Goal: Task Accomplishment & Management: Manage account settings

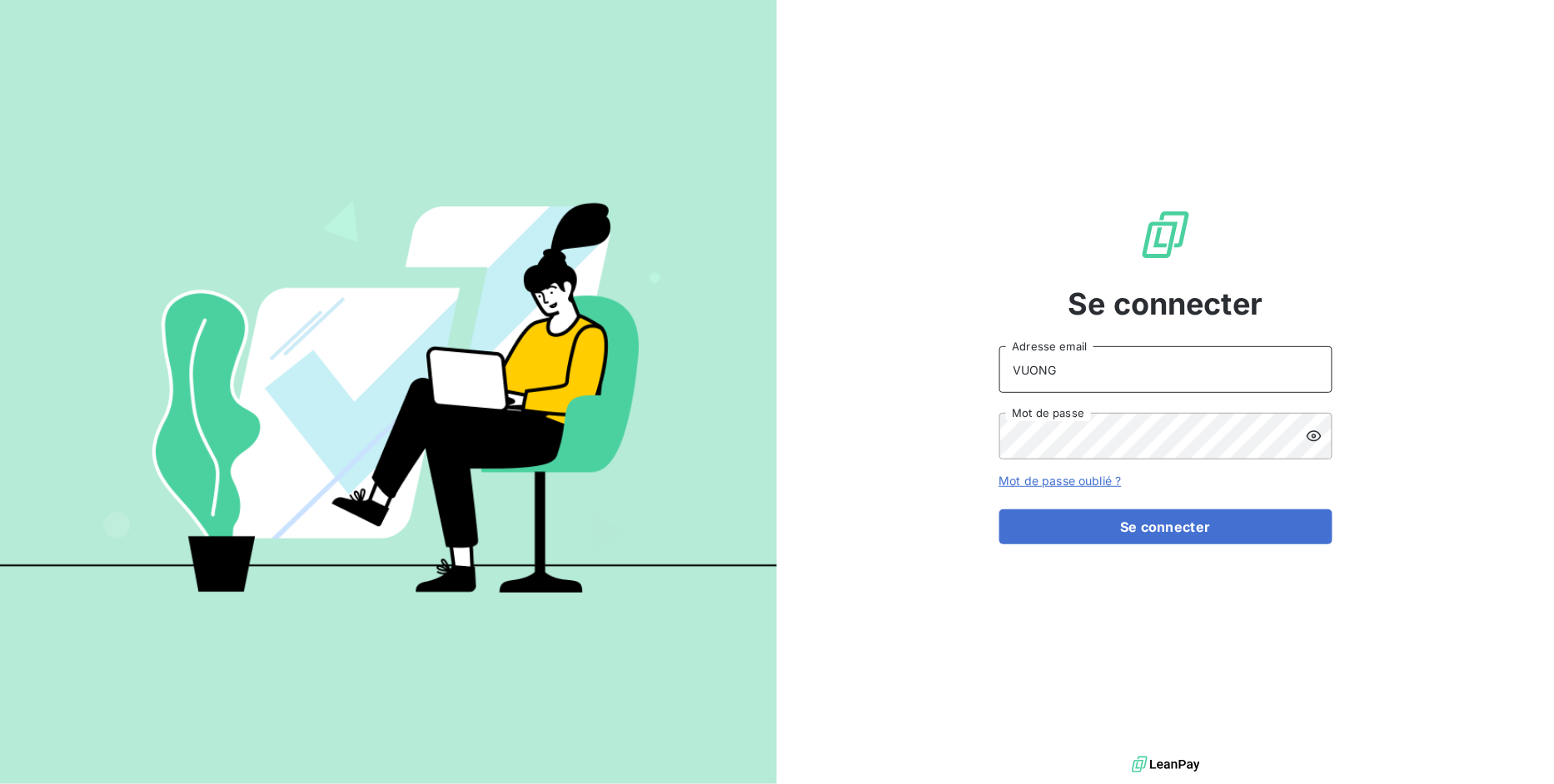
drag, startPoint x: 1070, startPoint y: 376, endPoint x: 811, endPoint y: 368, distance: 259.1
click at [829, 367] on div "Se connecter VUONG Adresse email Mot de passe Mot de passe oublié ? Se connecter" at bounding box center [1164, 376] width 777 height 752
type input "[EMAIL_ADDRESS][DOMAIN_NAME]"
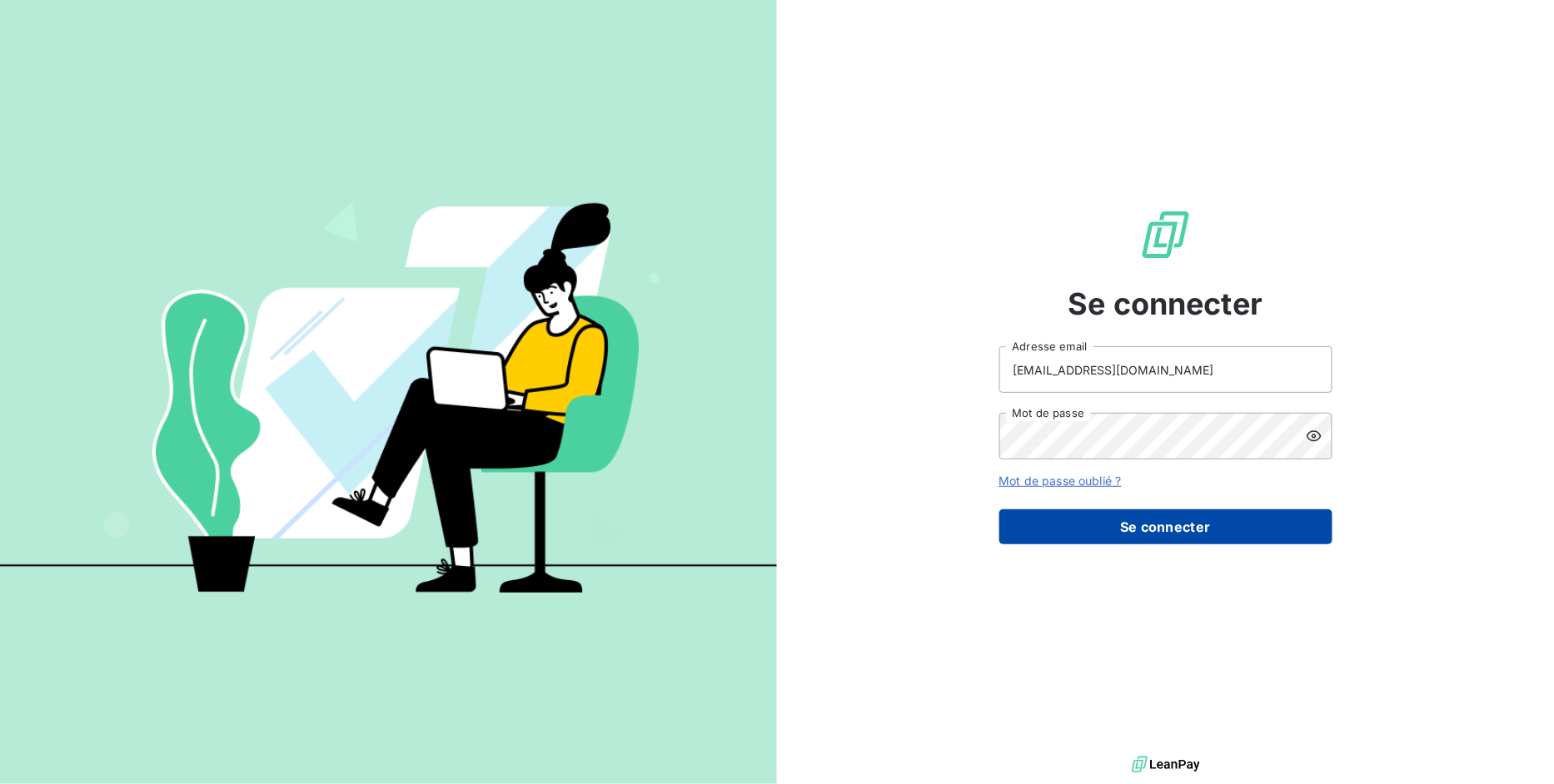
click at [1096, 529] on button "Se connecter" at bounding box center [1166, 526] width 333 height 35
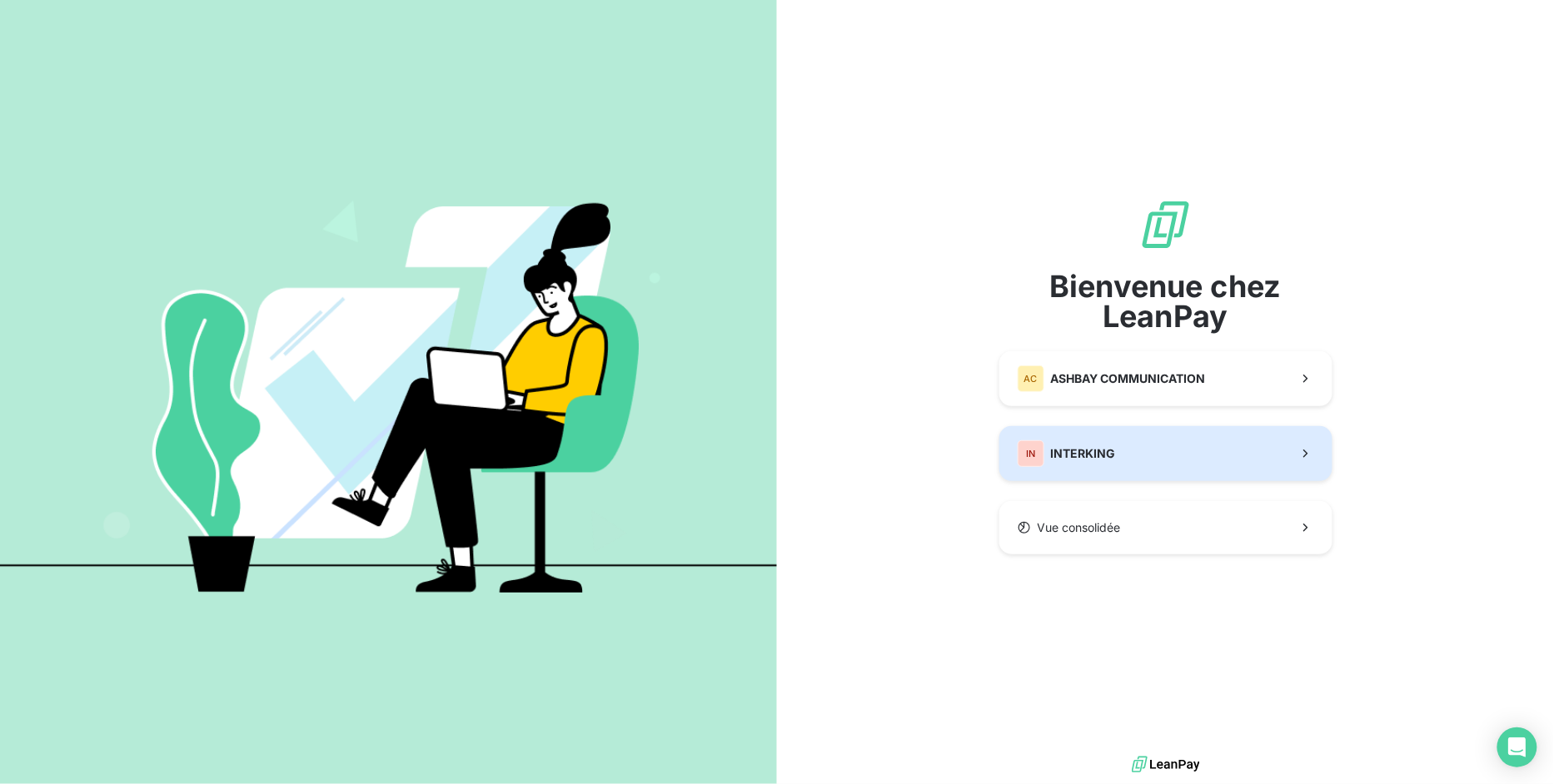
click at [1128, 447] on button "IN INTERKING" at bounding box center [1166, 453] width 333 height 55
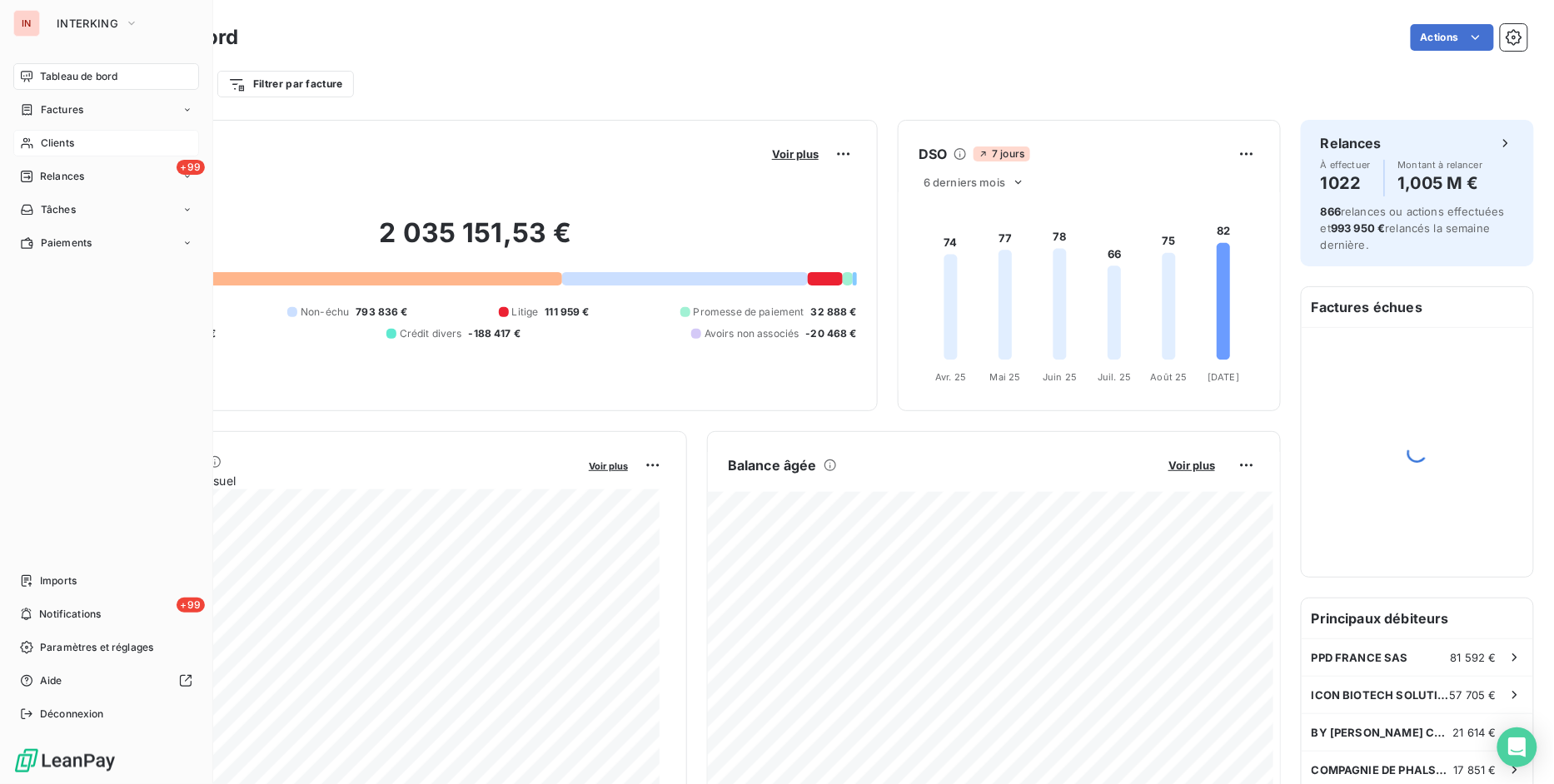
click at [59, 140] on span "Clients" at bounding box center [57, 143] width 33 height 15
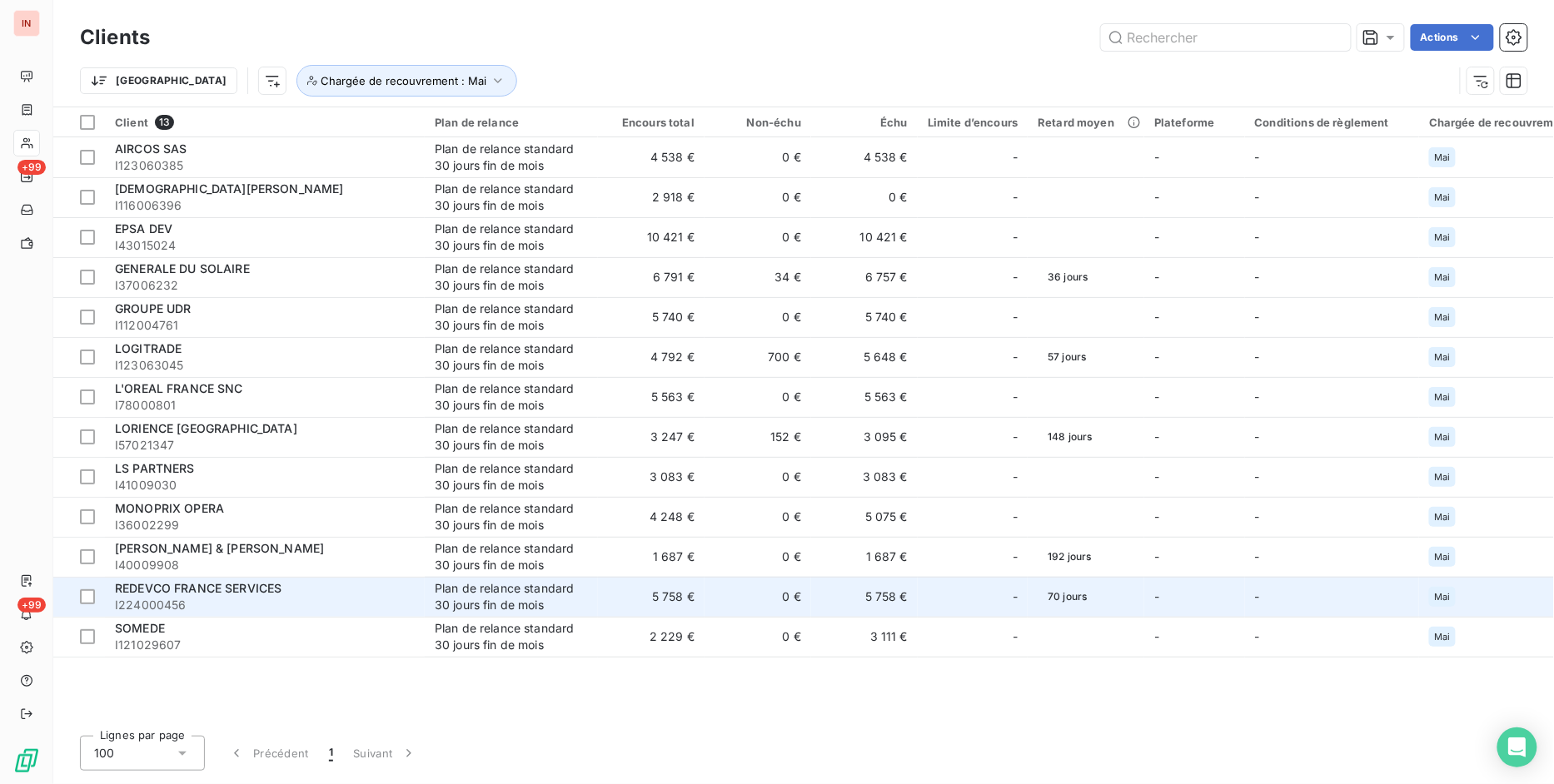
click at [176, 588] on span "REDEVCO FRANCE SERVICES" at bounding box center [198, 588] width 167 height 15
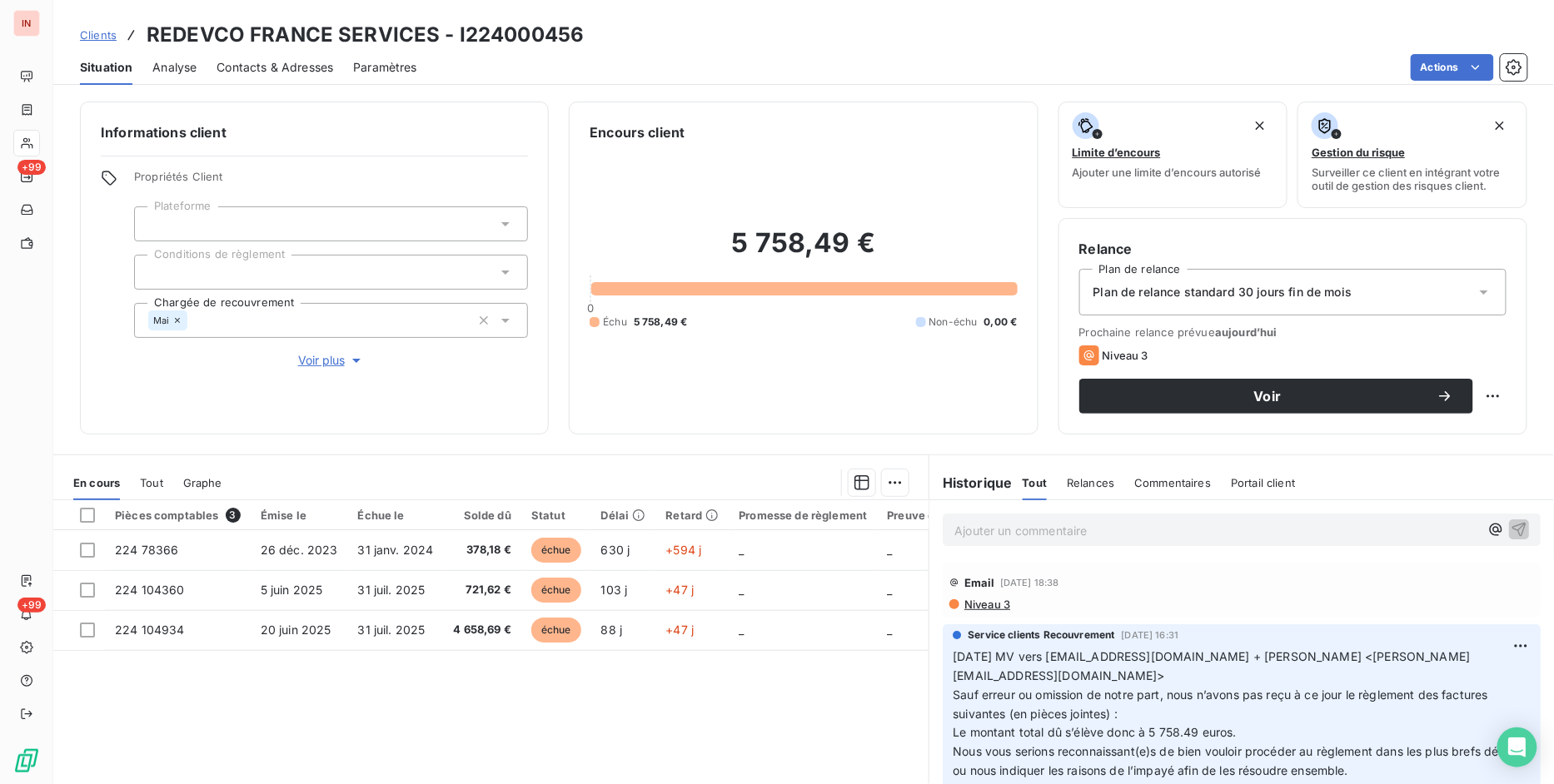
click at [545, 700] on div "Pièces comptables 3 Émise le Échue le Solde dû Statut Délai Retard Promesse de …" at bounding box center [490, 660] width 875 height 320
click at [1167, 724] on p "[DATE] MV vers [EMAIL_ADDRESS][DOMAIN_NAME] + [PERSON_NAME] <[PERSON_NAME][EMAI…" at bounding box center [1241, 752] width 578 height 210
click at [1162, 725] on span "[DATE] MV vers [EMAIL_ADDRESS][DOMAIN_NAME] + [PERSON_NAME] <[PERSON_NAME][EMAI…" at bounding box center [1222, 694] width 539 height 91
click at [272, 67] on span "Contacts & Adresses" at bounding box center [274, 67] width 116 height 16
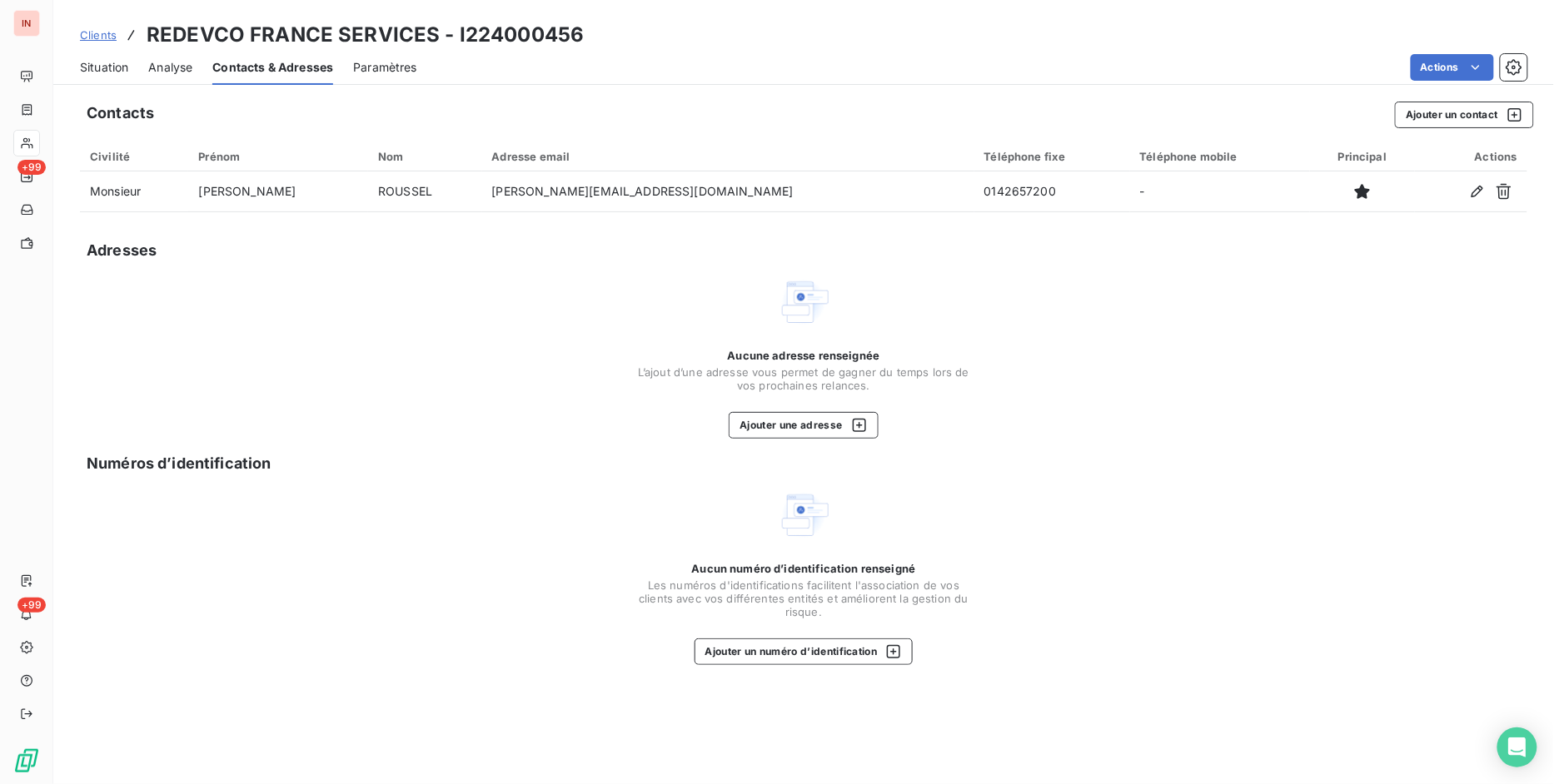
click at [104, 36] on span "Clients" at bounding box center [98, 35] width 37 height 14
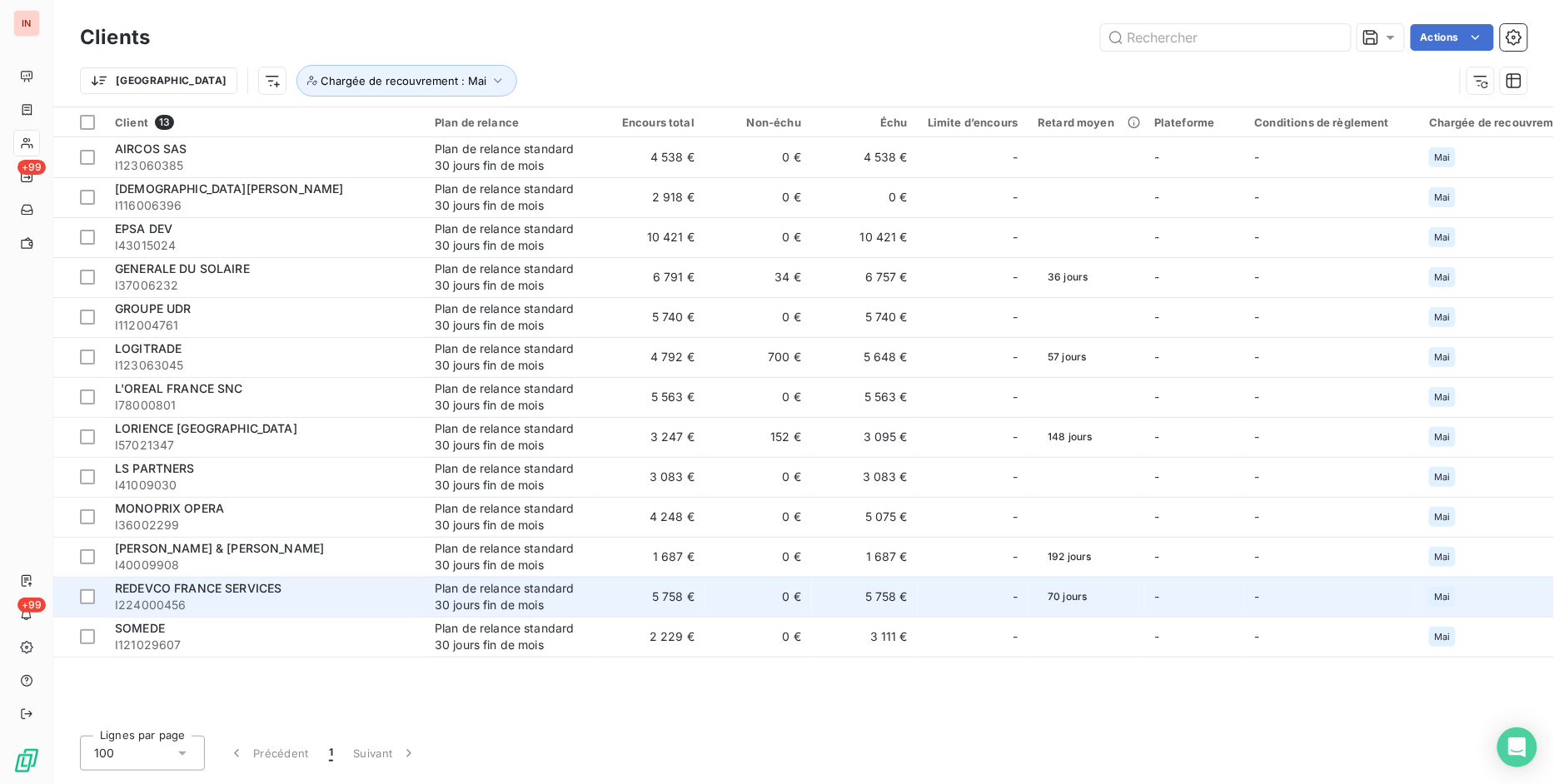
click at [163, 602] on span "I224000456" at bounding box center [265, 605] width 300 height 16
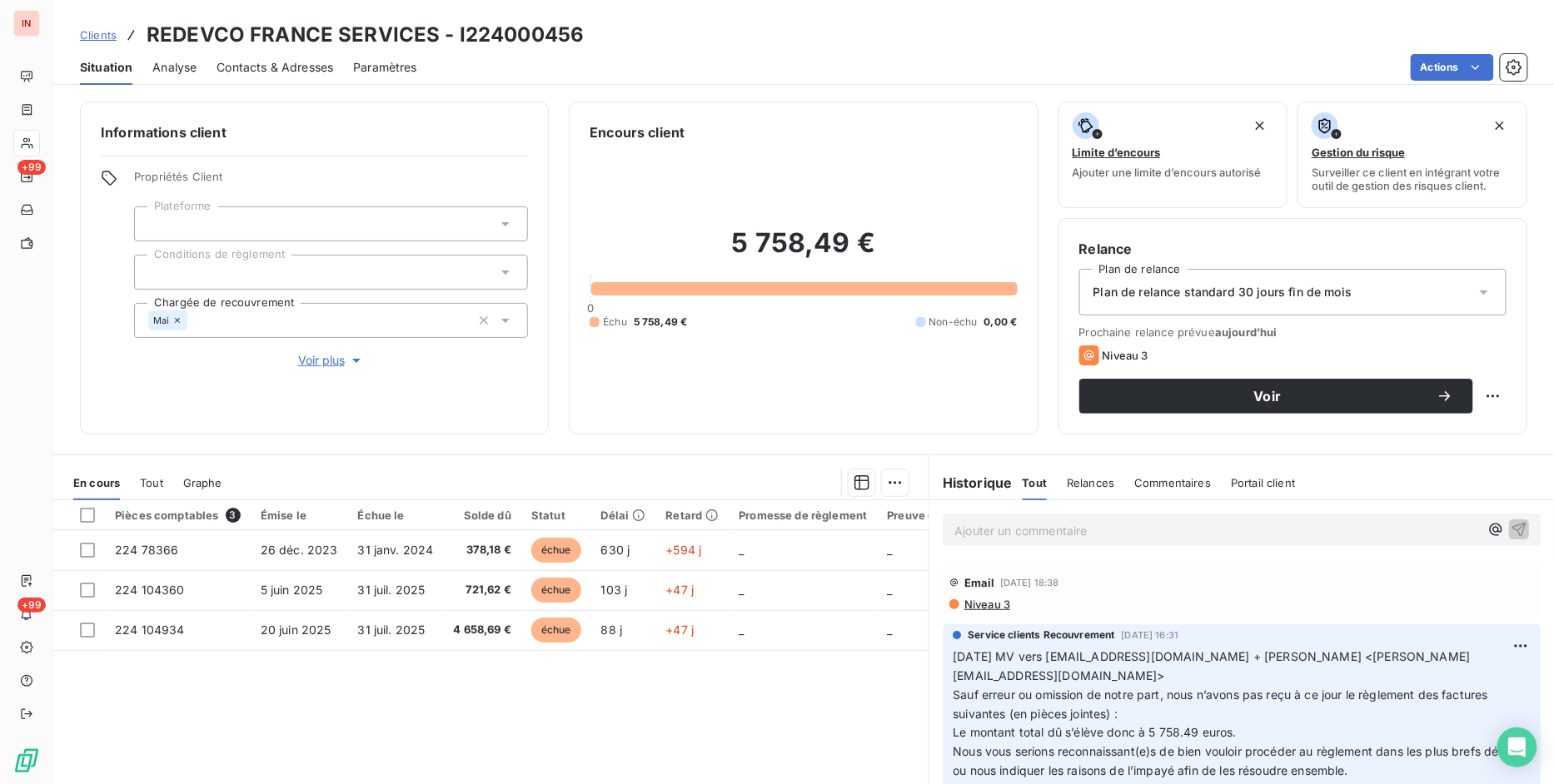
click at [542, 714] on div "Pièces comptables 3 Émise le Échue le Solde dû Statut Délai Retard Promesse de …" at bounding box center [490, 660] width 875 height 320
click at [583, 713] on div "Pièces comptables 3 Émise le Échue le Solde dû Statut Délai Retard Promesse de …" at bounding box center [490, 660] width 875 height 320
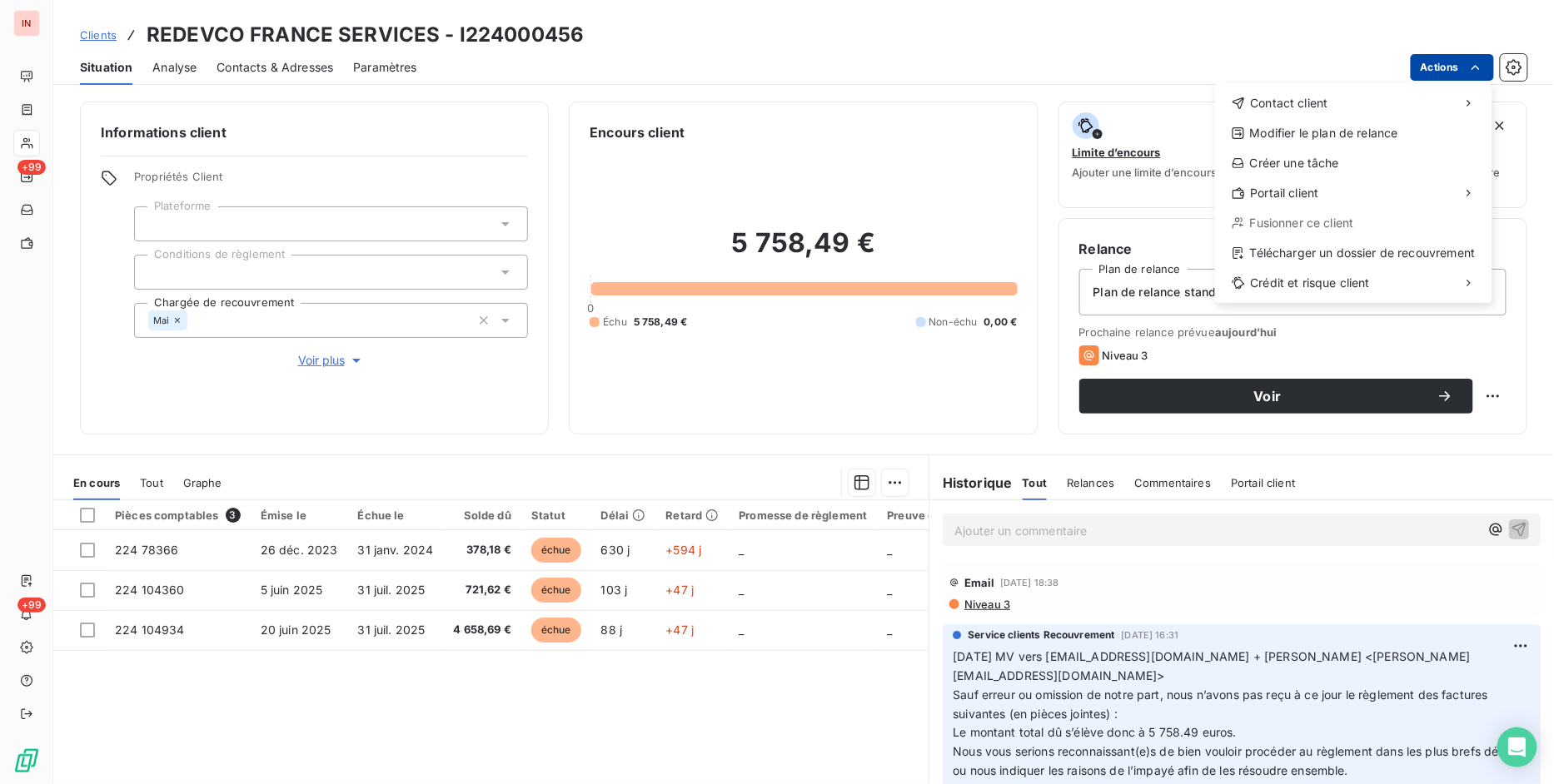
click at [1443, 77] on html "IN +99 +99 Clients REDEVCO FRANCE SERVICES - I224000456 Situation Analyse Conta…" at bounding box center [777, 392] width 1554 height 784
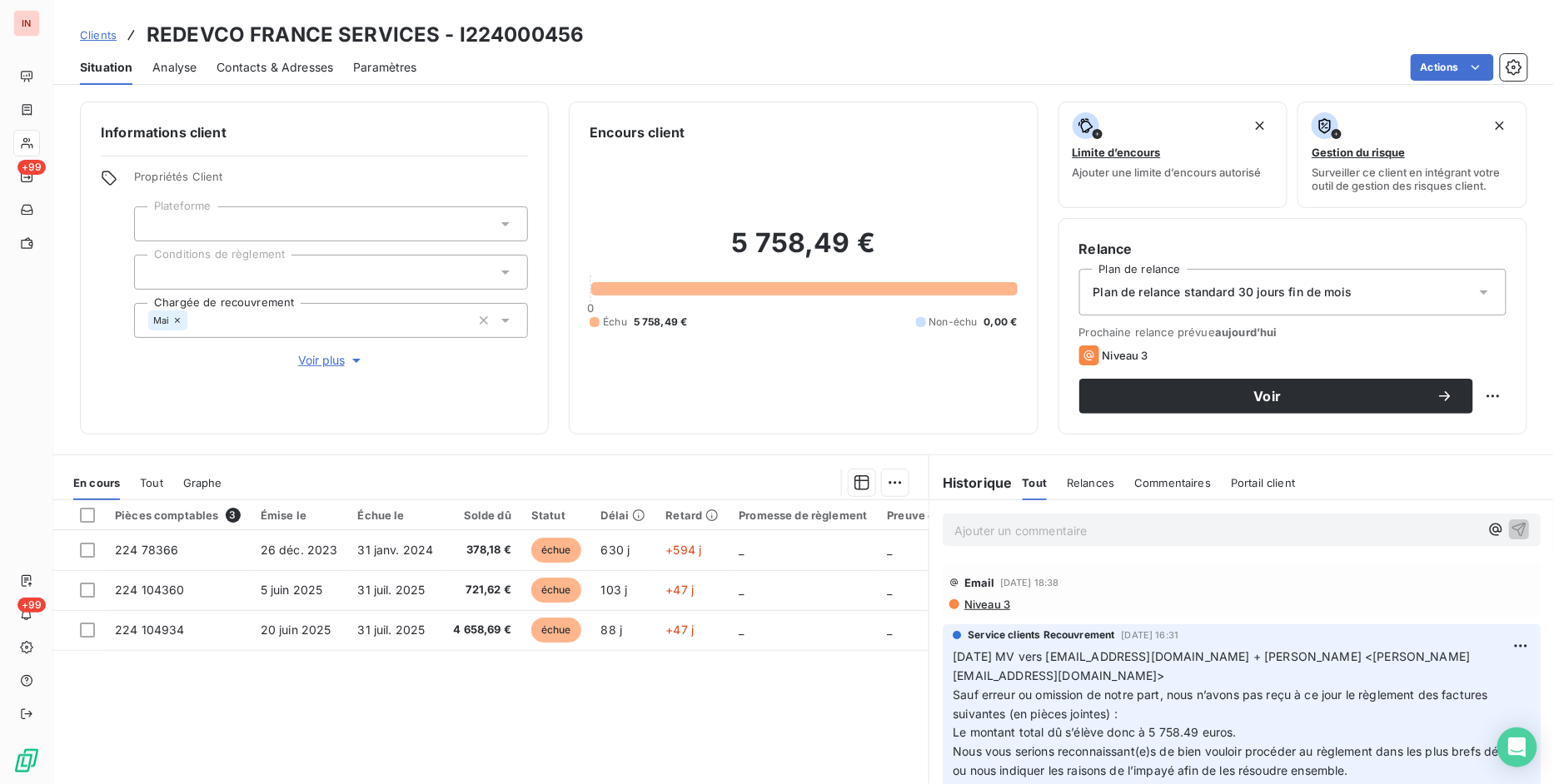
click at [597, 702] on div "Pièces comptables 3 Émise le Échue le Solde dû Statut Délai Retard Promesse de …" at bounding box center [490, 660] width 875 height 320
click at [542, 720] on div "Pièces comptables 3 Émise le Échue le Solde dû Statut Délai Retard Promesse de …" at bounding box center [490, 660] width 875 height 320
click at [546, 711] on div "Pièces comptables 3 Émise le Échue le Solde dû Statut Délai Retard Promesse de …" at bounding box center [490, 660] width 875 height 320
click at [567, 701] on div "Pièces comptables 3 Émise le Échue le Solde dû Statut Délai Retard Promesse de …" at bounding box center [490, 660] width 875 height 320
click at [549, 700] on div "Pièces comptables 3 Émise le Échue le Solde dû Statut Délai Retard Promesse de …" at bounding box center [490, 660] width 875 height 320
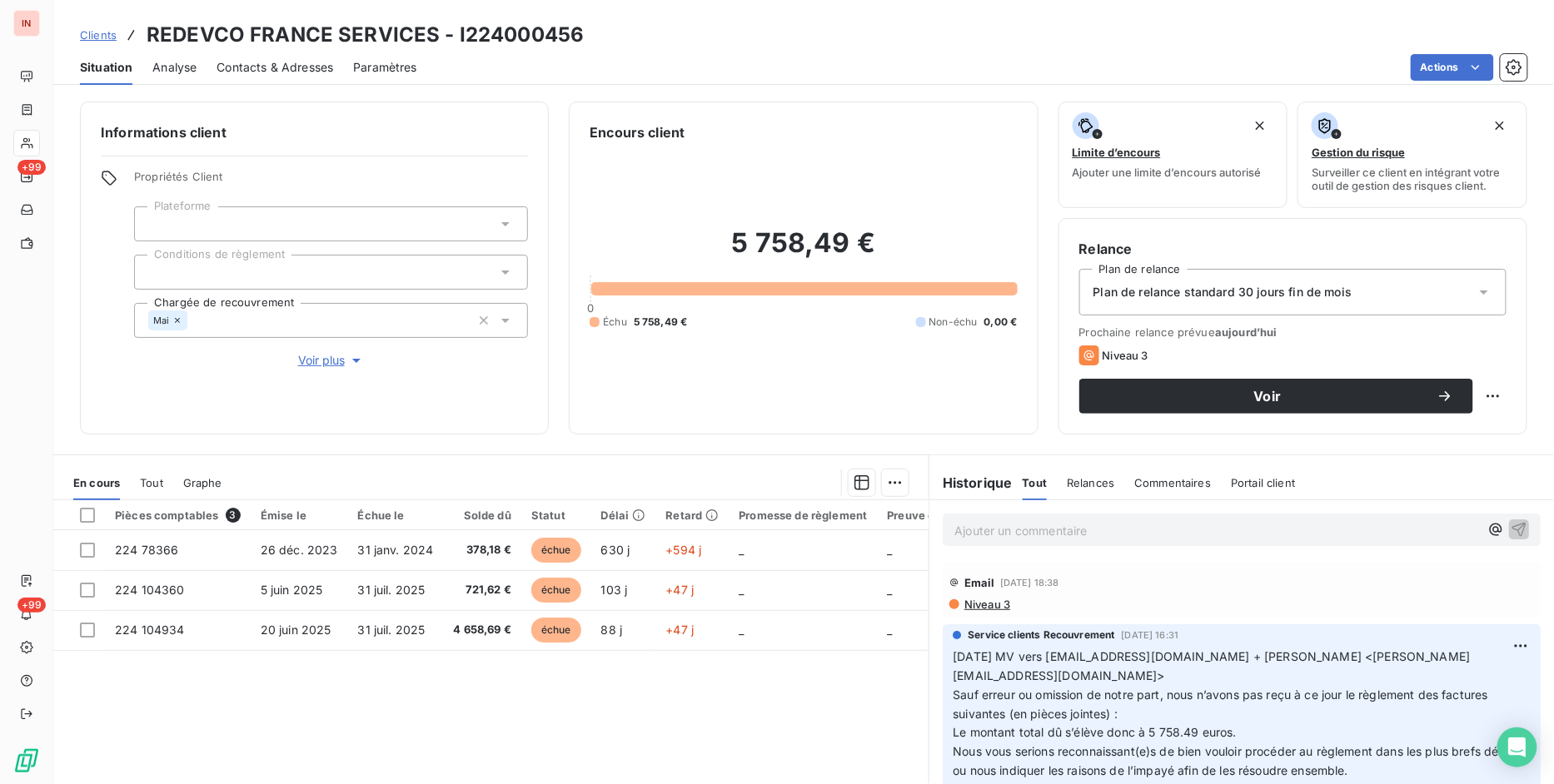
click at [521, 738] on div "Pièces comptables 3 Émise le Échue le Solde dû Statut Délai Retard Promesse de …" at bounding box center [490, 660] width 875 height 320
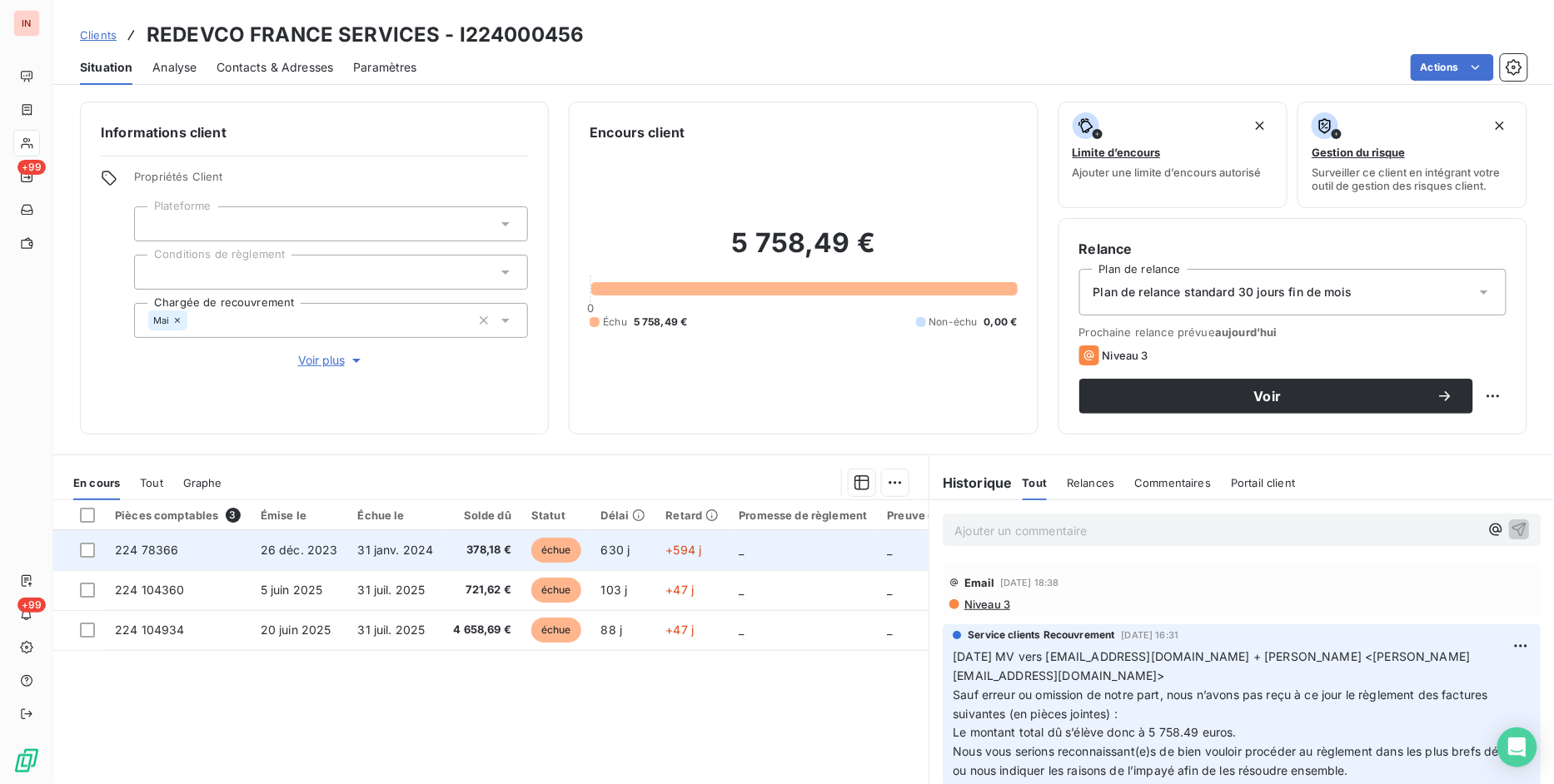
click at [769, 553] on td "_" at bounding box center [802, 550] width 148 height 40
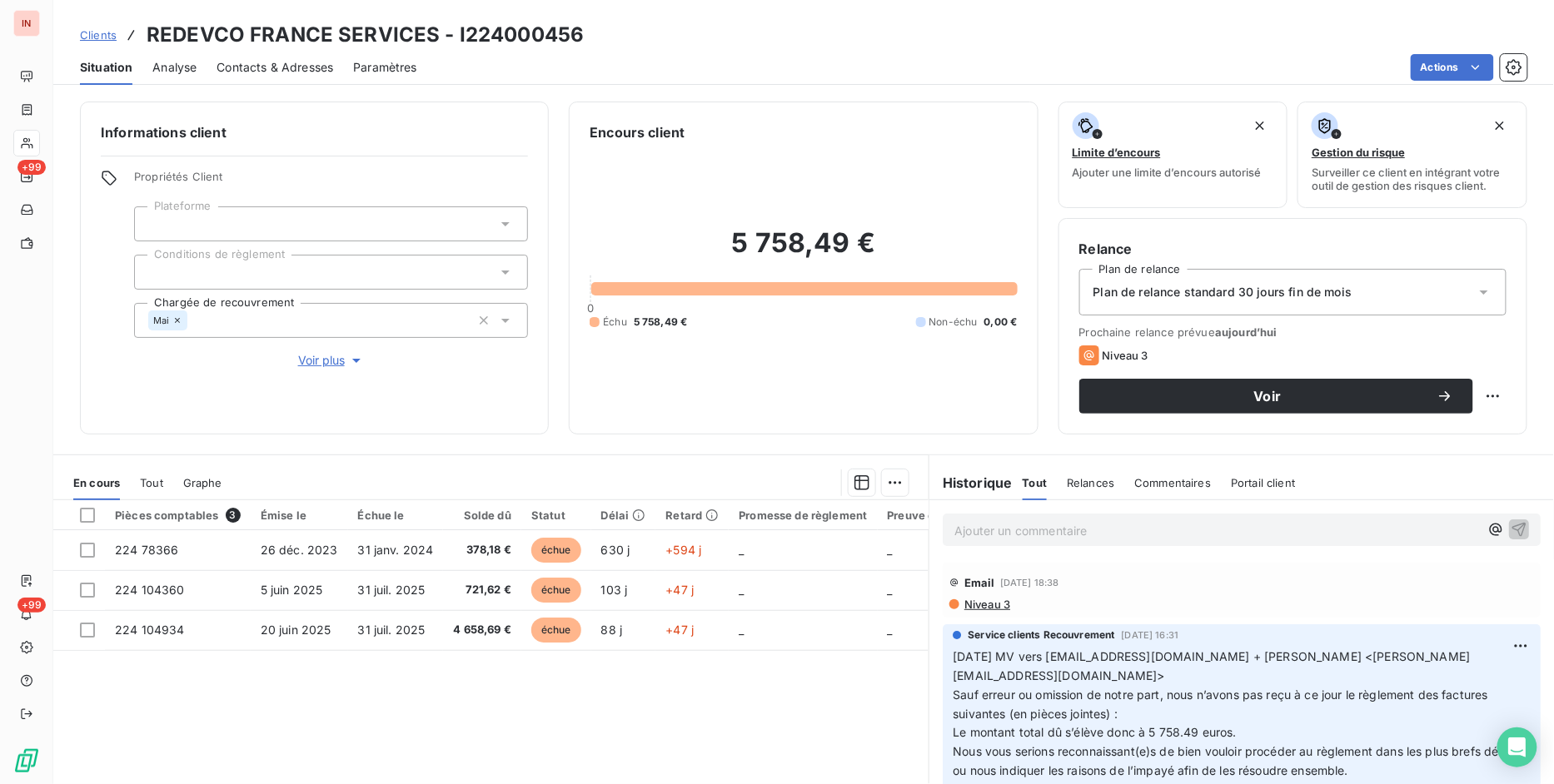
click at [449, 691] on div "Pièces comptables 3 Émise le Échue le Solde dû Statut Délai Retard Promesse de …" at bounding box center [490, 660] width 875 height 320
click at [392, 684] on div "Pièces comptables 3 Émise le Échue le Solde dû Statut Délai Retard Promesse de …" at bounding box center [490, 660] width 875 height 320
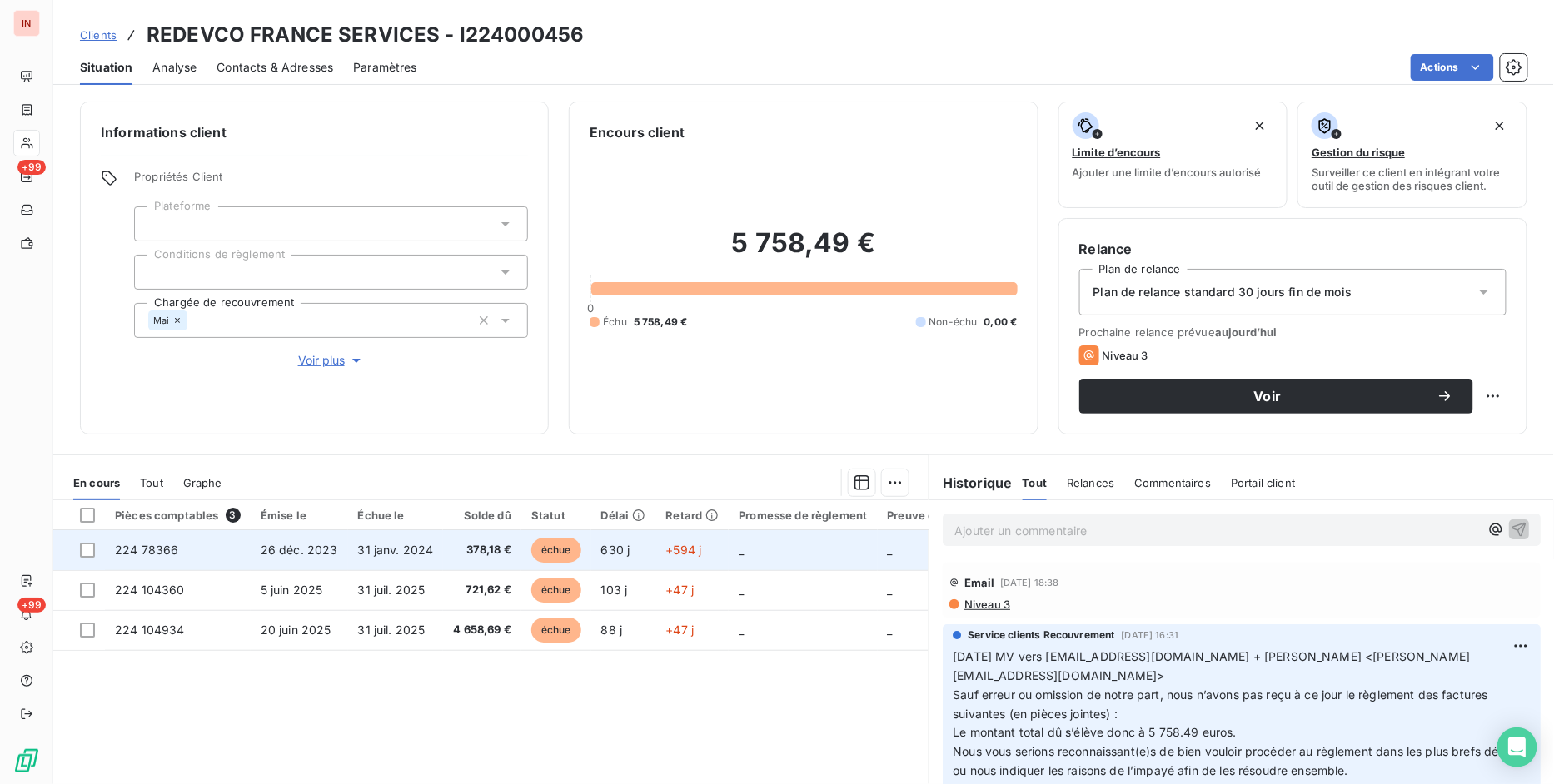
click at [163, 556] on td "224 78366" at bounding box center [178, 550] width 146 height 40
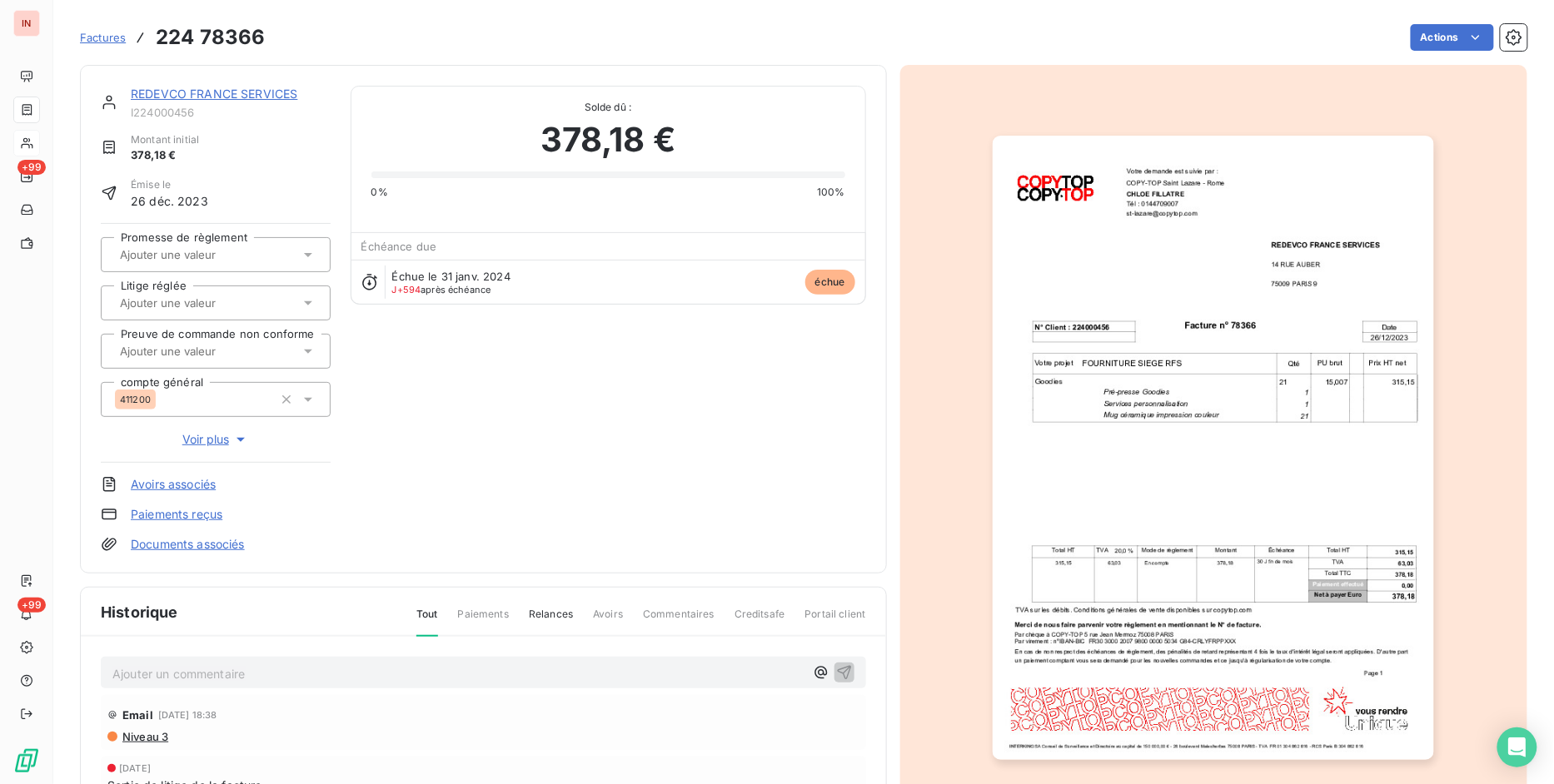
click at [243, 544] on link "Documents associés" at bounding box center [188, 544] width 114 height 16
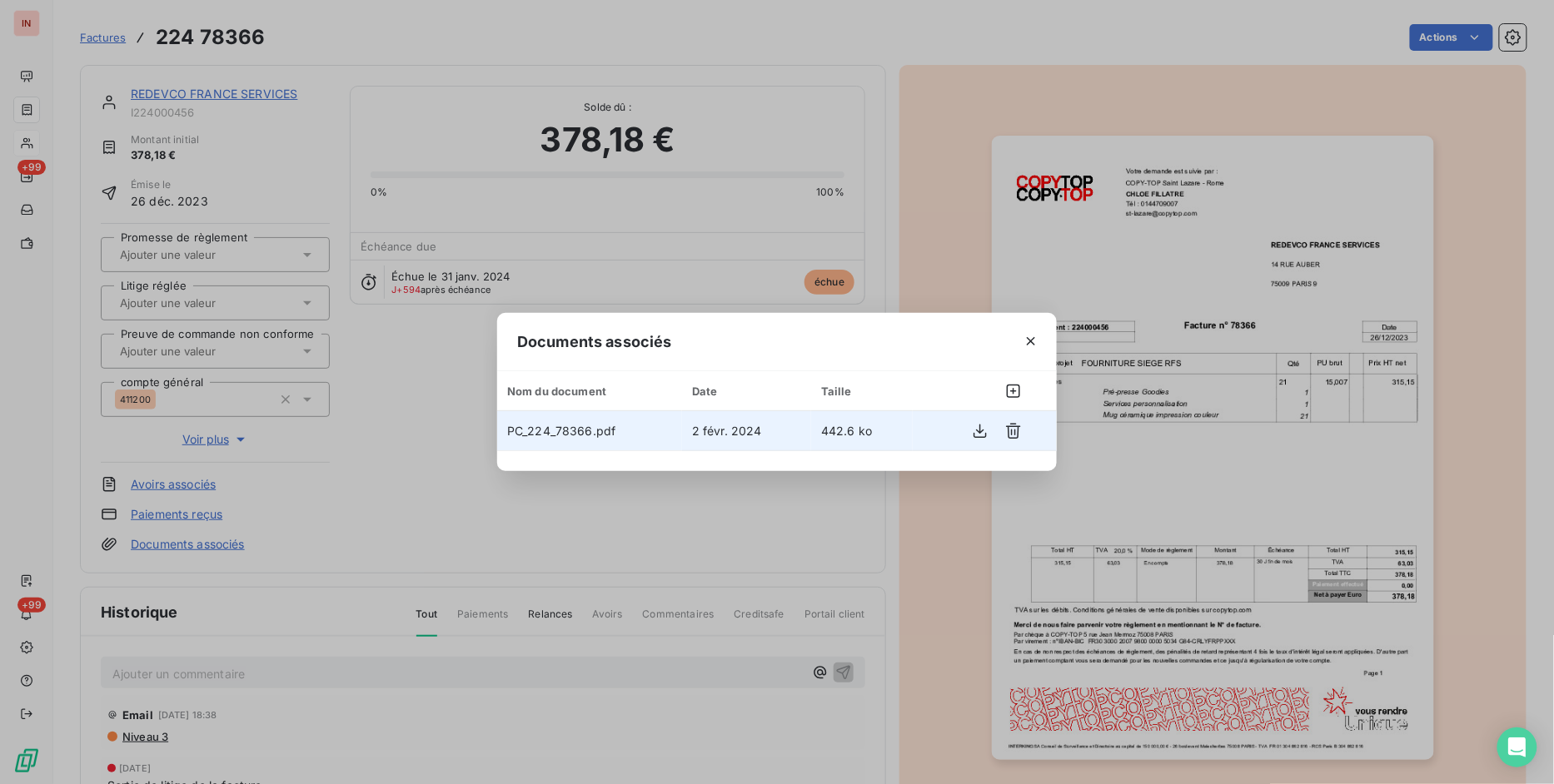
click at [598, 433] on span "PC_224_78366.pdf" at bounding box center [561, 430] width 108 height 15
click at [979, 430] on icon "button" at bounding box center [980, 430] width 14 height 15
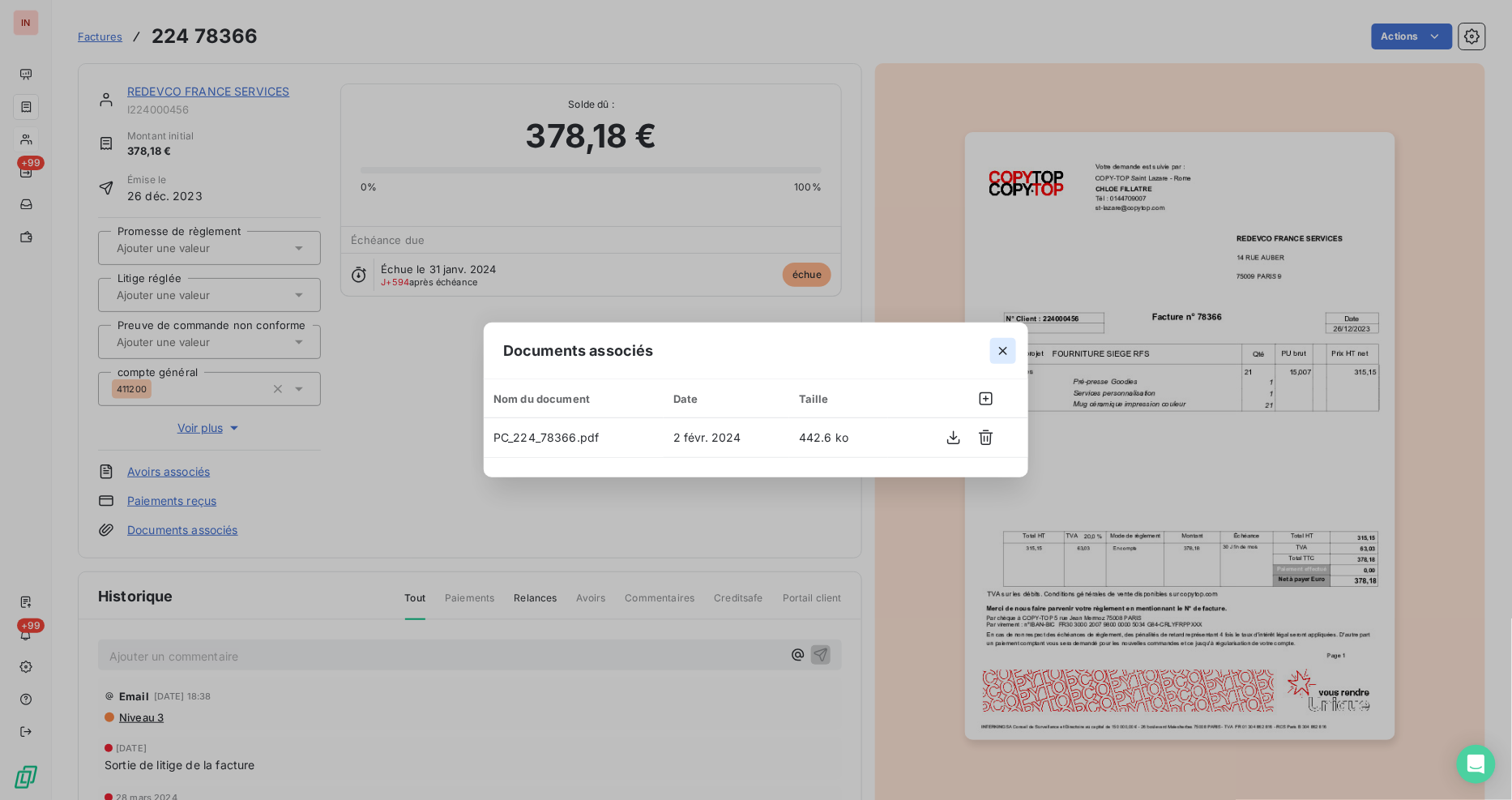
click at [998, 358] on icon "button" at bounding box center [1002, 350] width 16 height 16
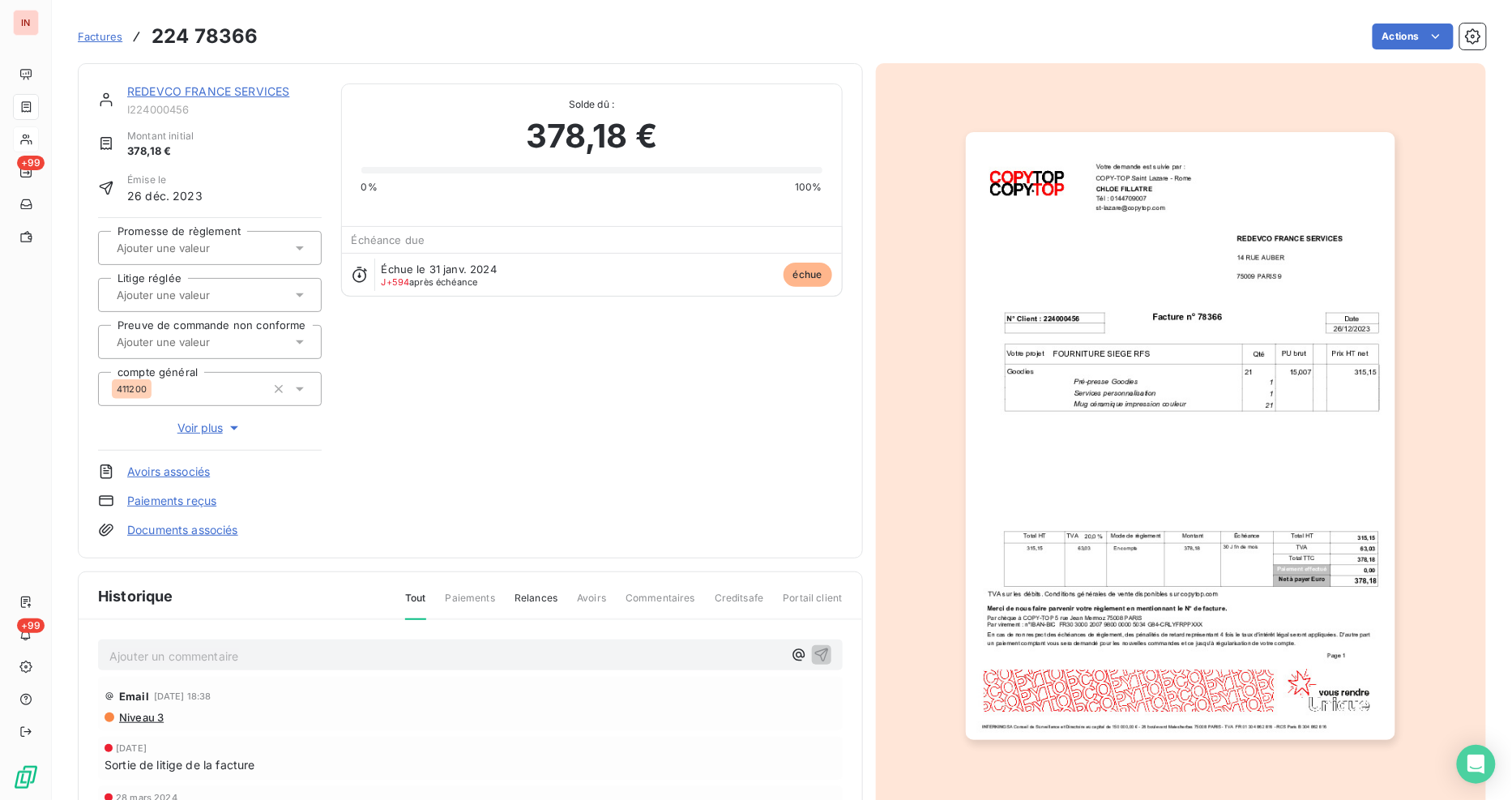
click at [257, 654] on p "Ajouter un commentaire ﻿" at bounding box center [446, 656] width 673 height 20
click at [106, 42] on span "Factures" at bounding box center [101, 37] width 45 height 13
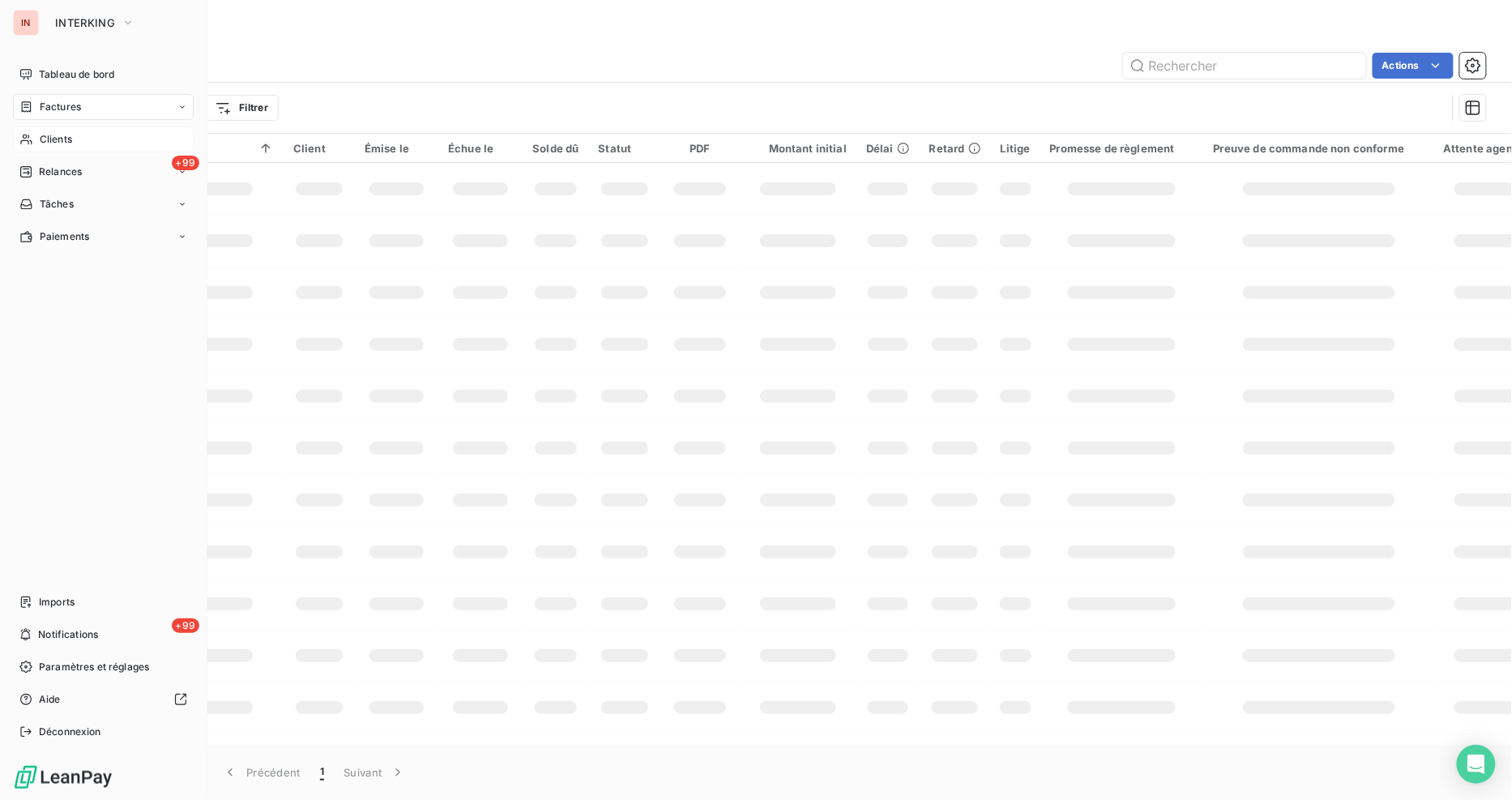
click at [51, 141] on span "Clients" at bounding box center [56, 140] width 32 height 15
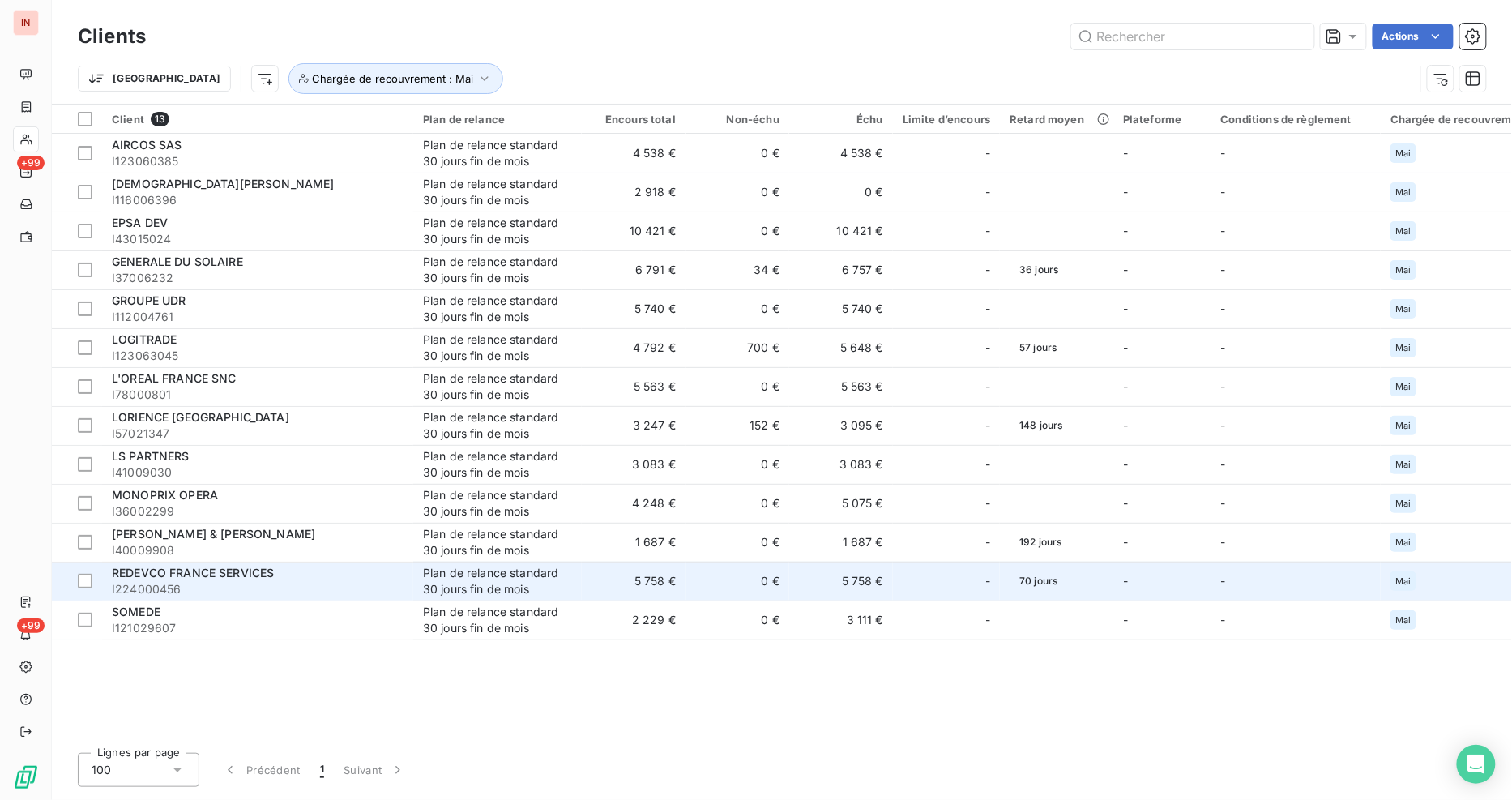
click at [159, 577] on span "REDEVCO FRANCE SERVICES" at bounding box center [193, 572] width 162 height 14
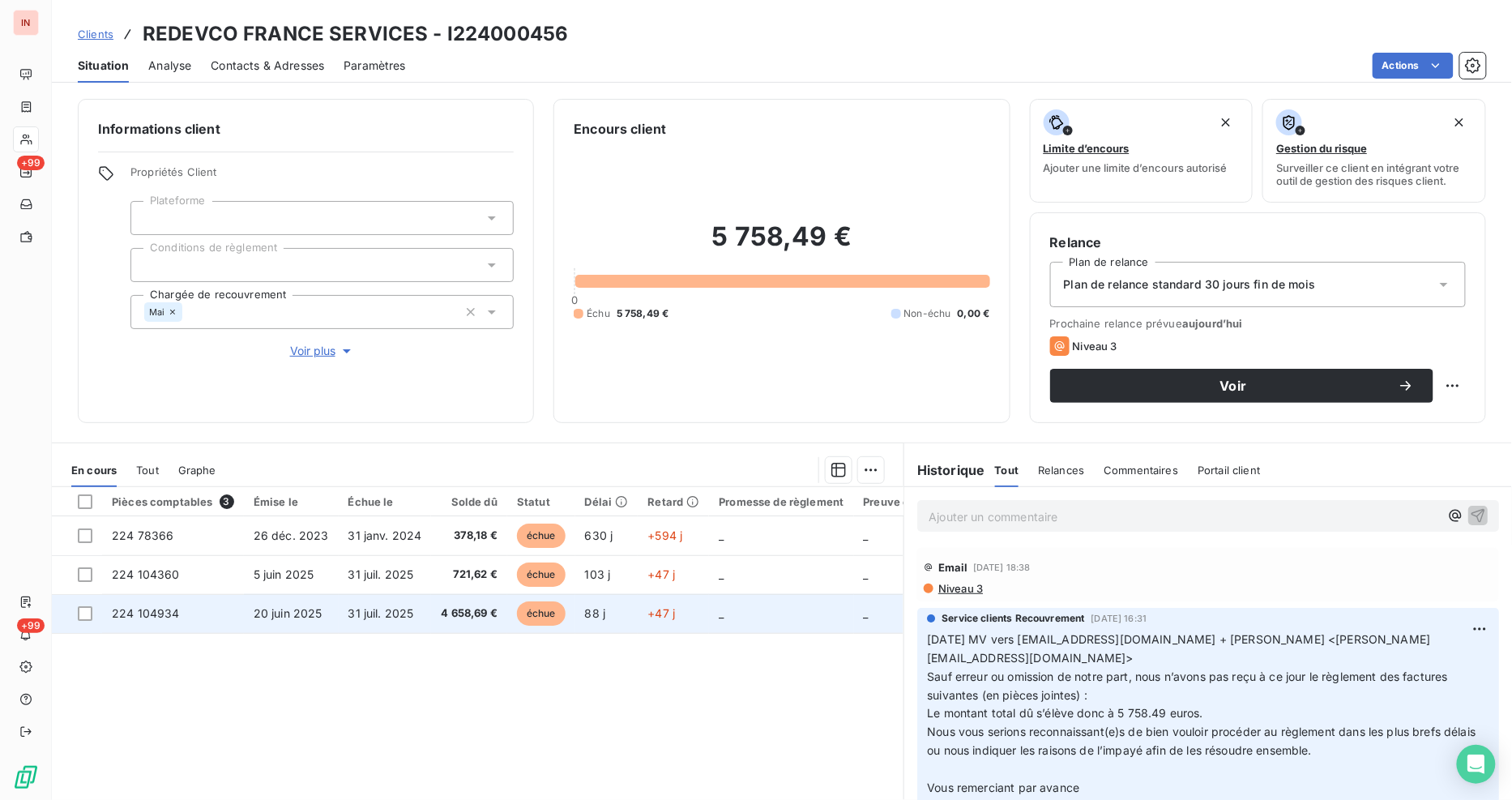
click at [328, 618] on td "20 juin 2025" at bounding box center [291, 613] width 95 height 39
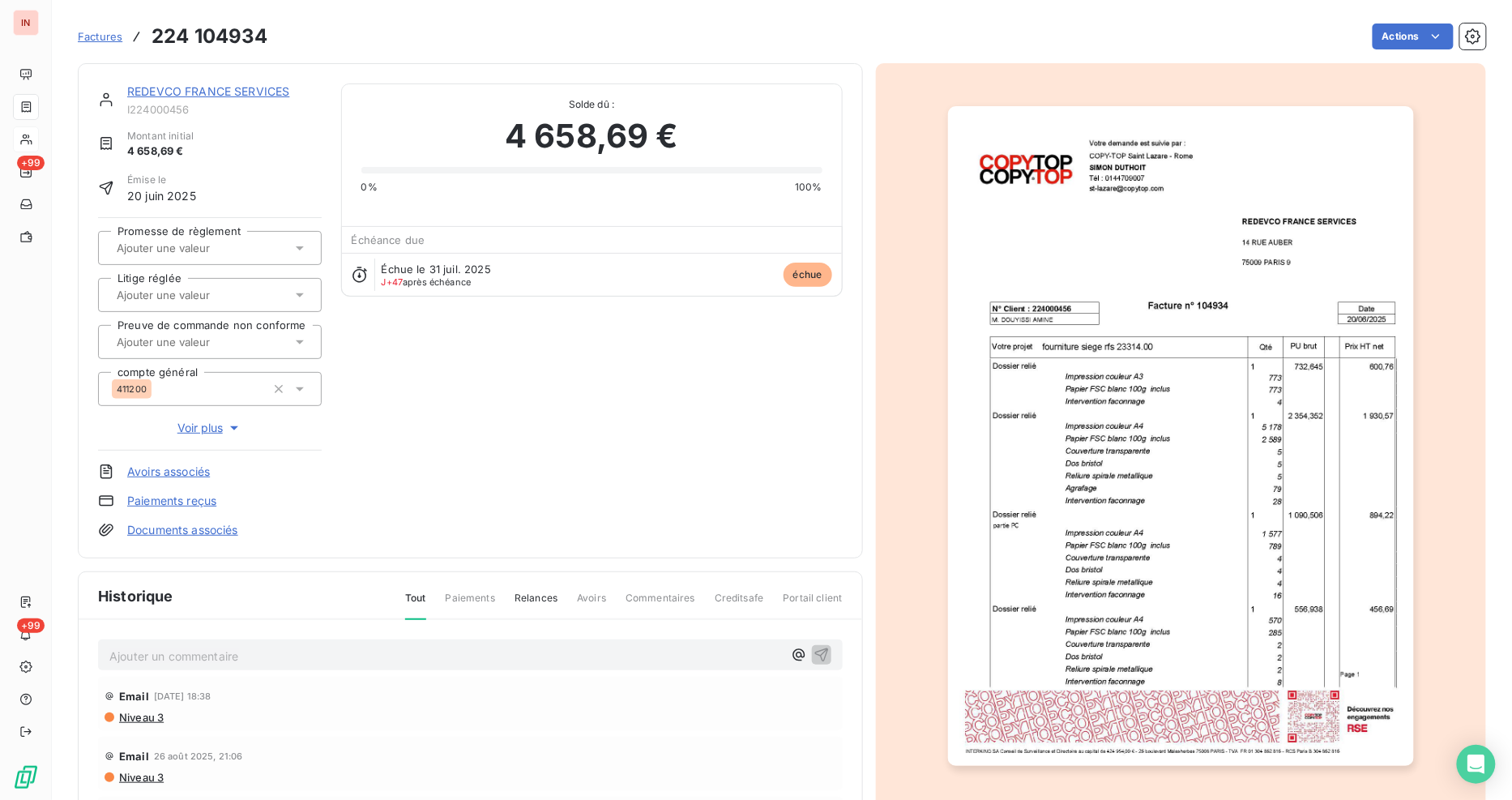
click at [196, 91] on link "REDEVCO FRANCE SERVICES" at bounding box center [208, 91] width 162 height 14
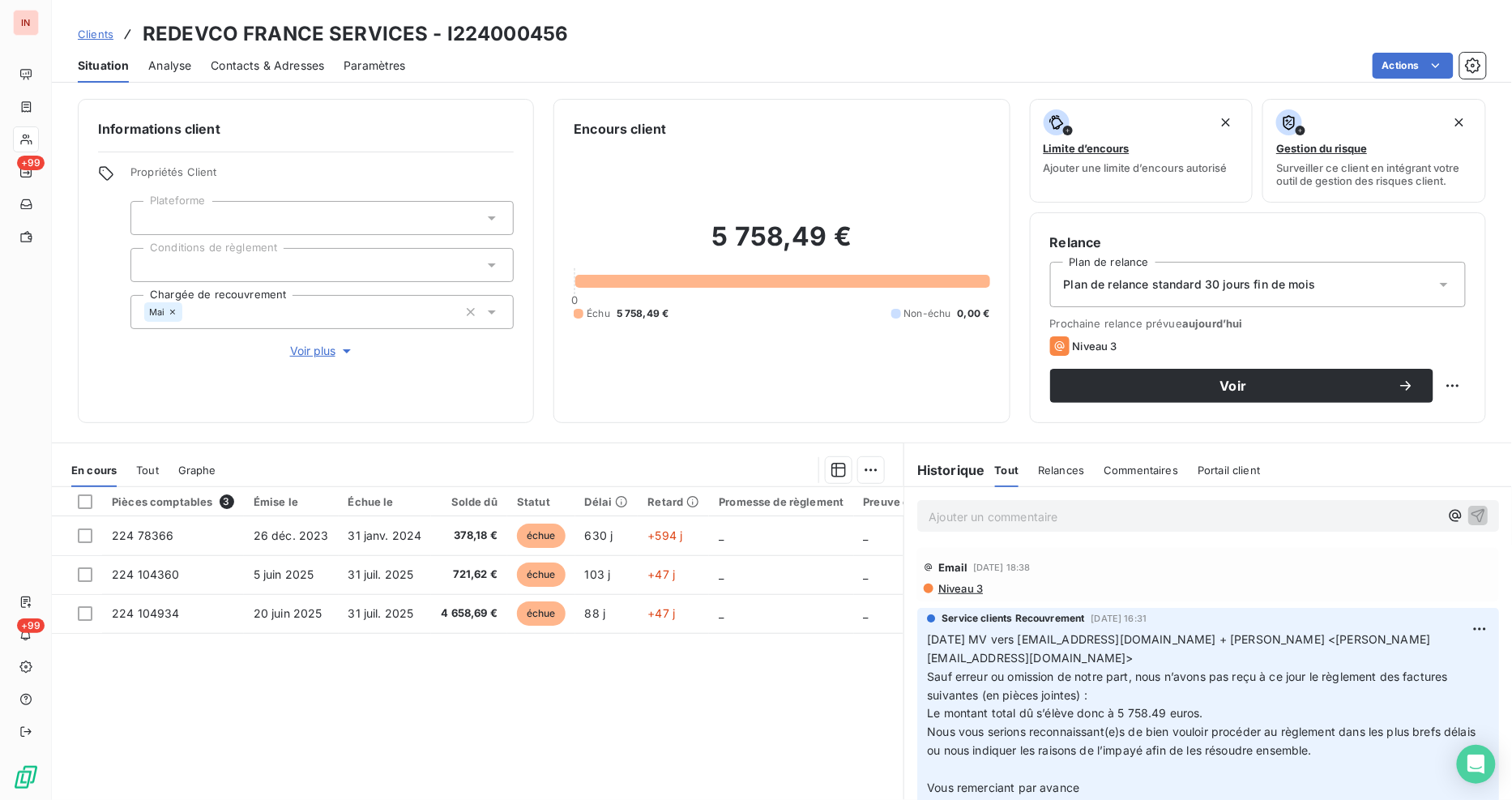
click at [426, 669] on div "Pièces comptables 3 Émise le Échue le Solde dû Statut Délai Retard Promesse de …" at bounding box center [477, 643] width 851 height 312
click at [426, 714] on div "Pièces comptables 3 Émise le Échue le Solde dû Statut Délai Retard Promesse de …" at bounding box center [477, 643] width 851 height 312
click at [199, 670] on div "Pièces comptables 3 Émise le Échue le Solde dû Statut Délai Retard Promesse de …" at bounding box center [477, 643] width 851 height 312
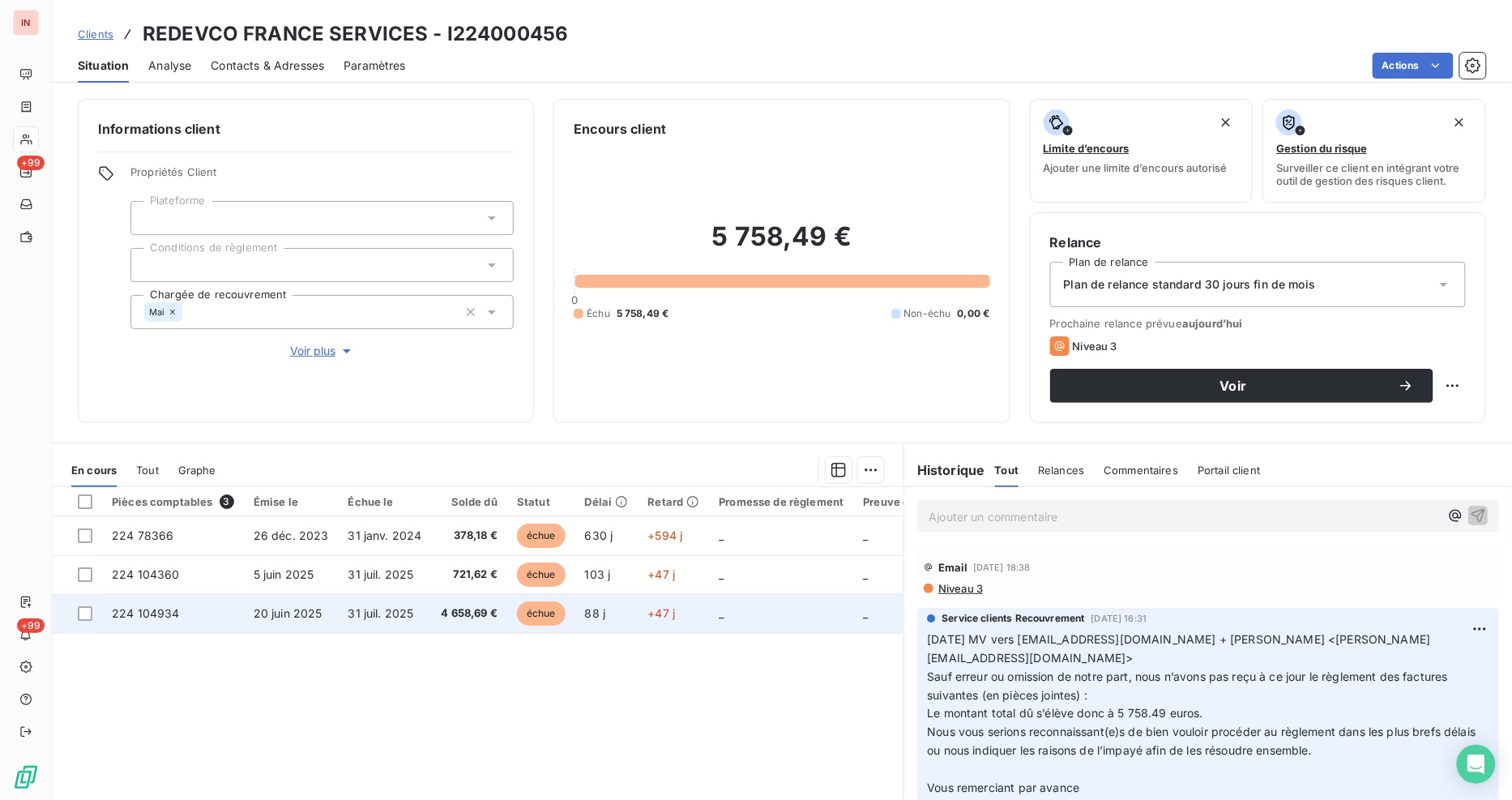
click at [303, 615] on span "20 juin 2025" at bounding box center [288, 613] width 69 height 14
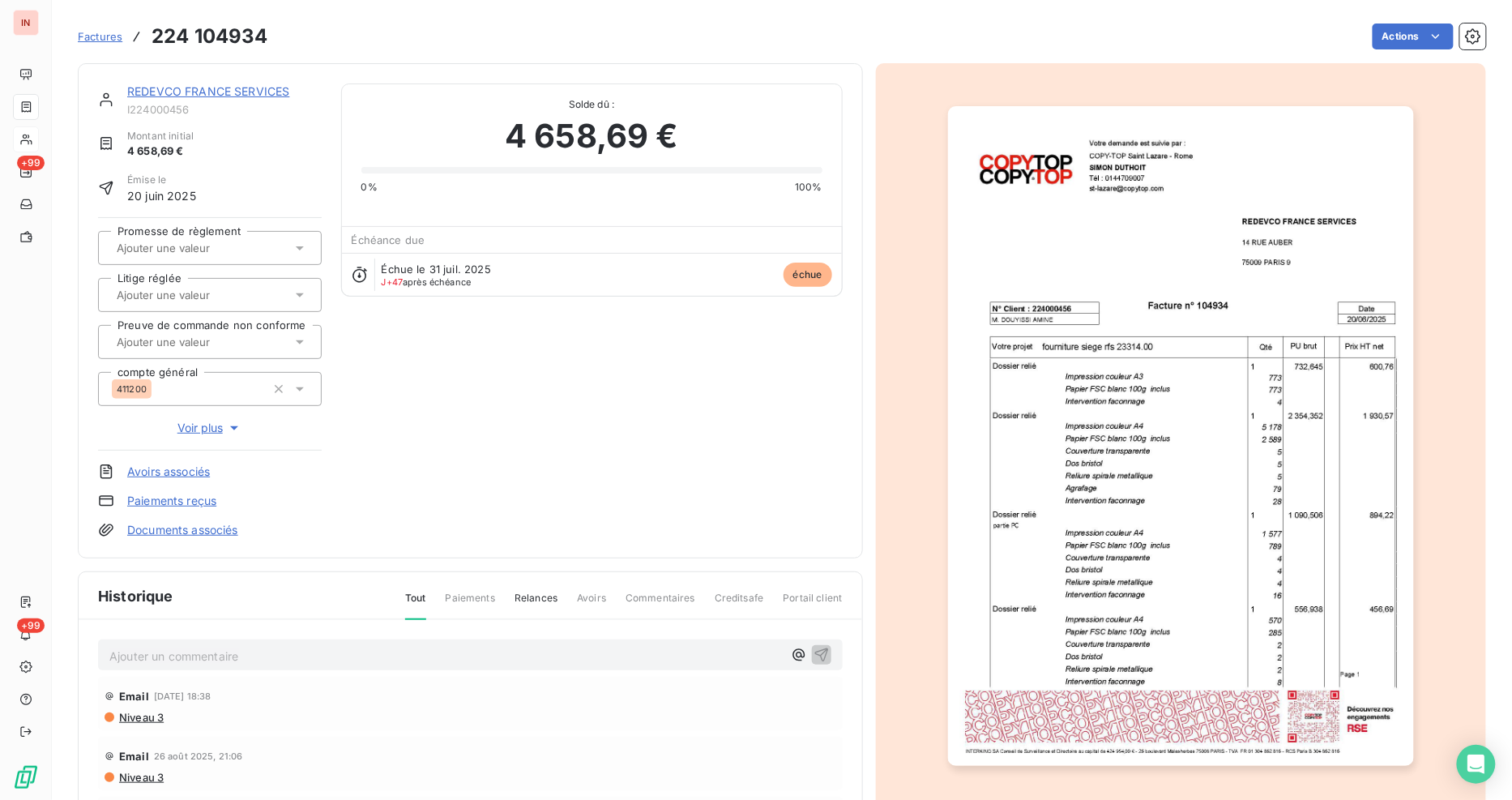
click at [190, 532] on link "Documents associés" at bounding box center [183, 530] width 111 height 16
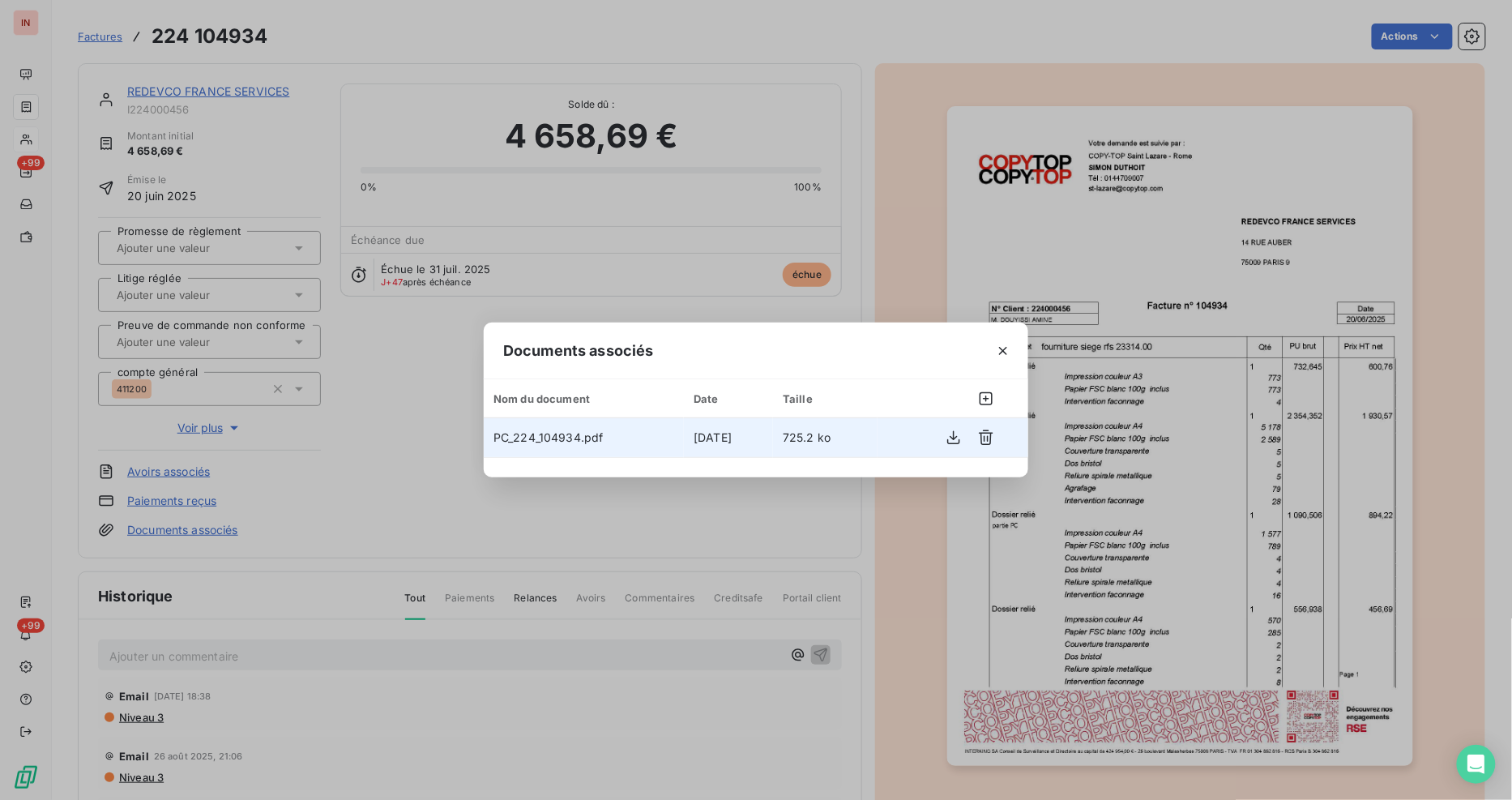
click at [584, 430] on td "PC_224_104934.pdf" at bounding box center [584, 437] width 200 height 39
click at [958, 444] on icon "button" at bounding box center [953, 437] width 16 height 16
click at [1010, 355] on icon "button" at bounding box center [1002, 350] width 16 height 16
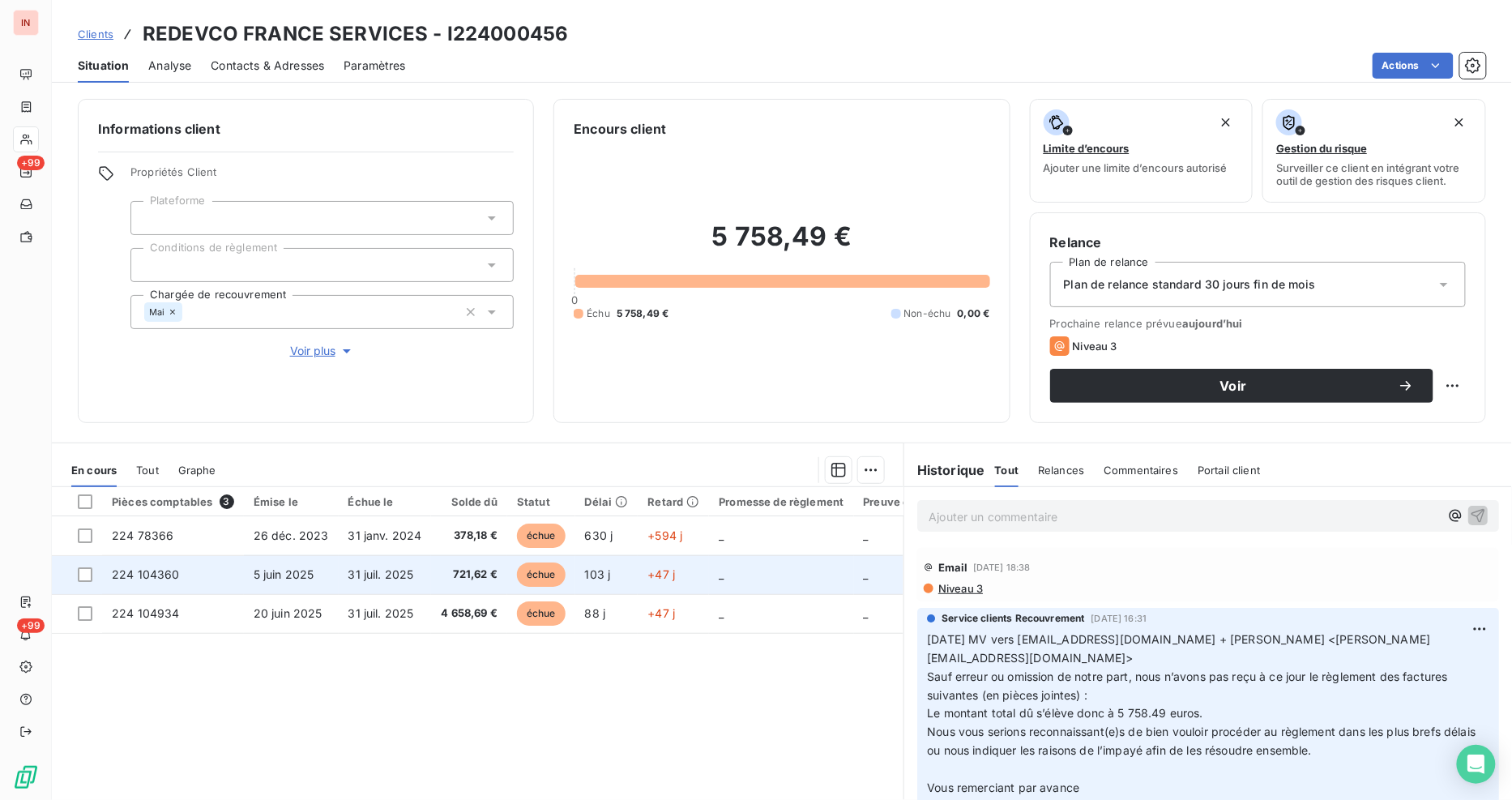
click at [377, 574] on span "31 juil. 2025" at bounding box center [381, 574] width 66 height 14
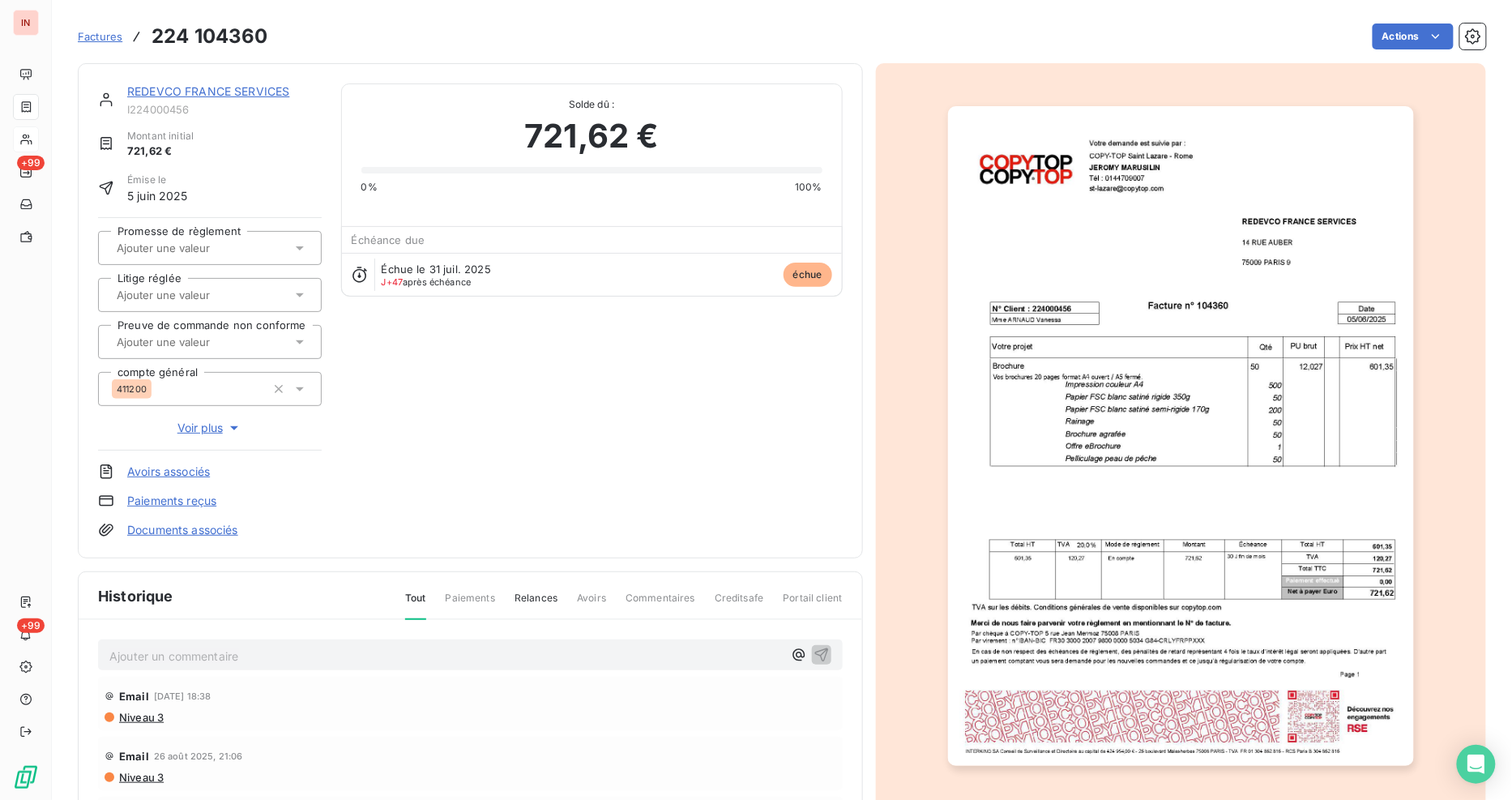
click at [82, 35] on span "Factures" at bounding box center [101, 37] width 45 height 13
click at [146, 83] on div "REDEVCO FRANCE SERVICES" at bounding box center [224, 91] width 195 height 16
click at [175, 90] on link "REDEVCO FRANCE SERVICES" at bounding box center [208, 91] width 162 height 14
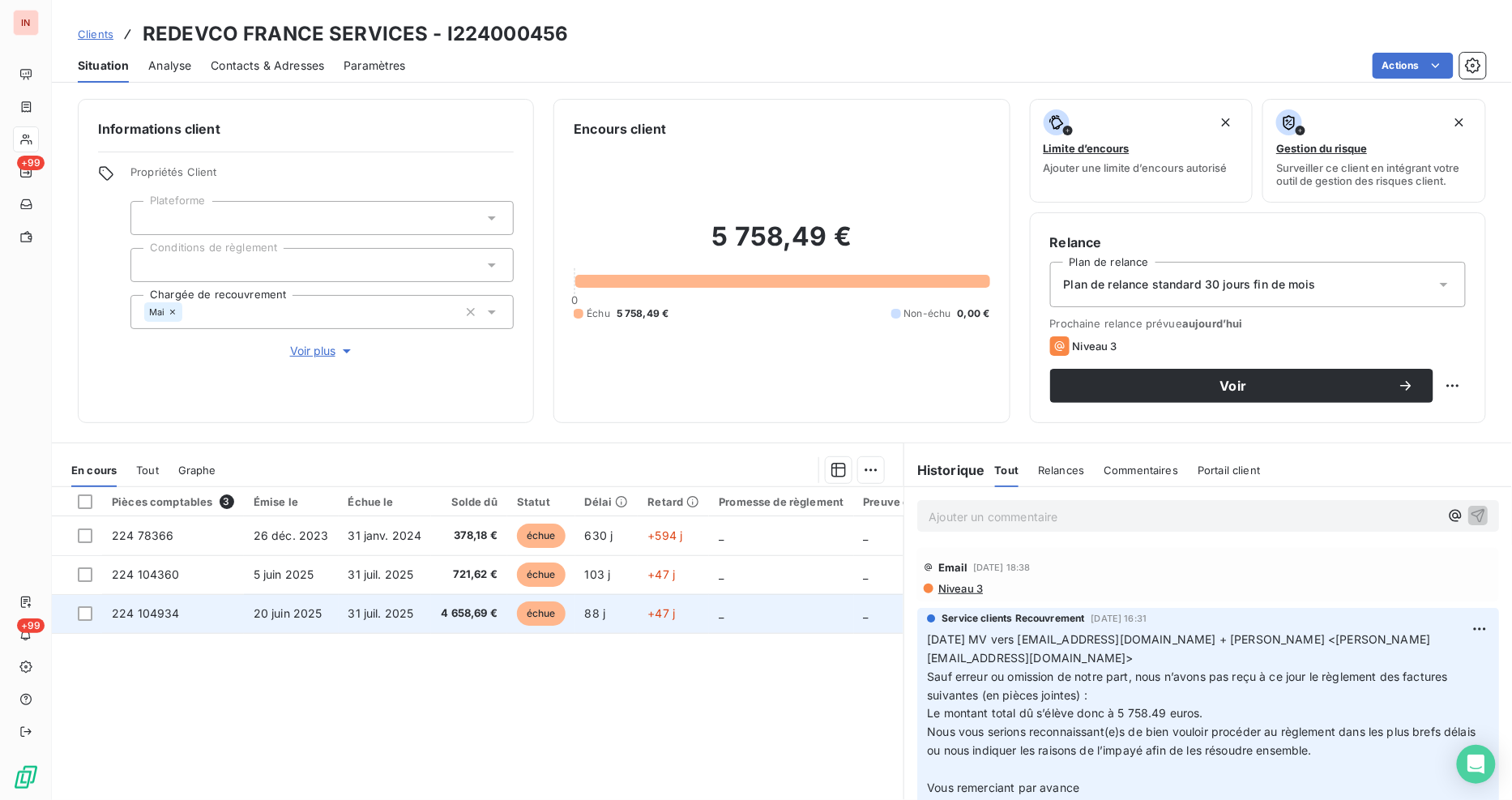
click at [193, 616] on td "224 104934" at bounding box center [173, 613] width 142 height 39
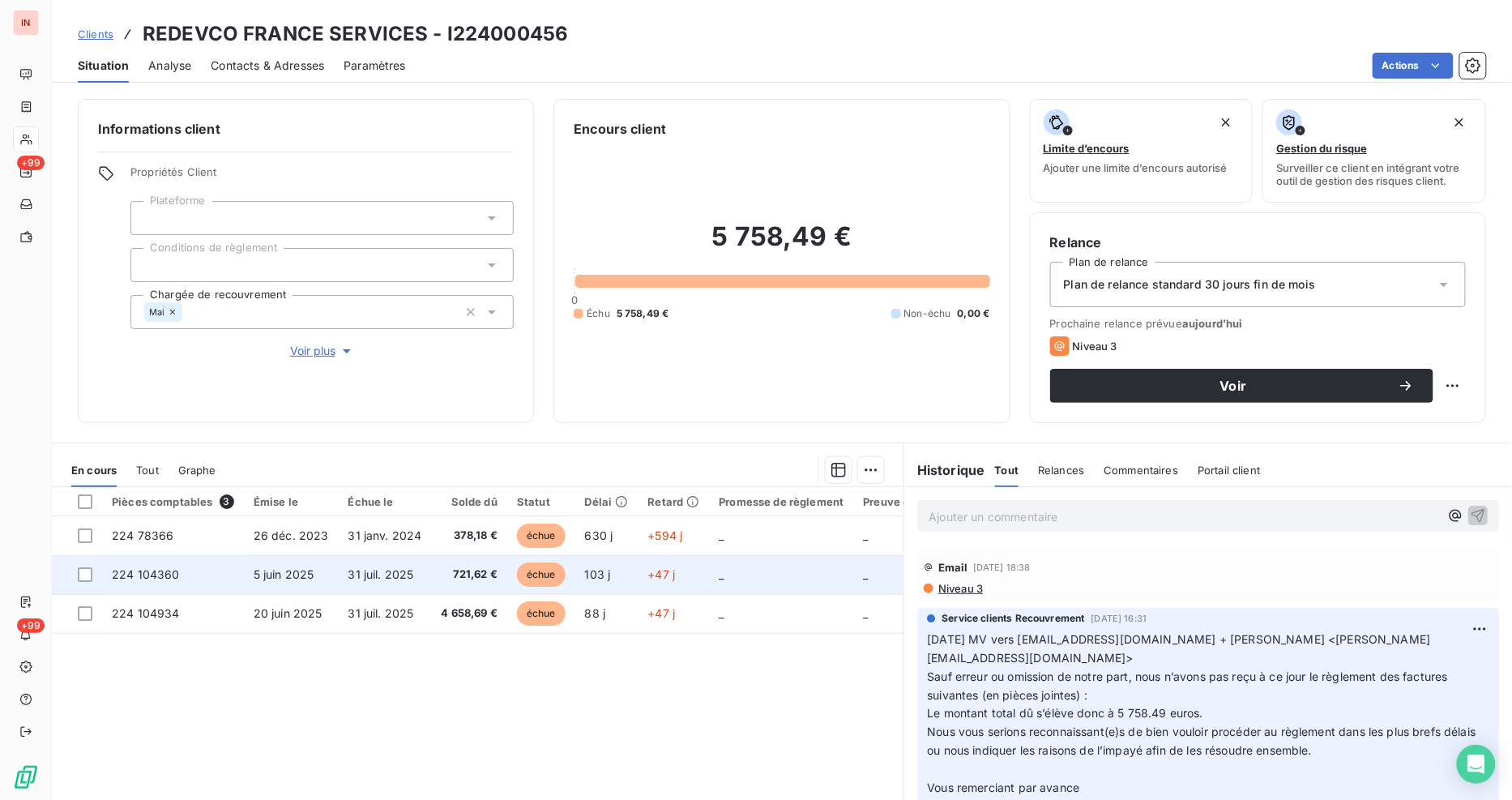
click at [196, 571] on td "224 104360" at bounding box center [173, 575] width 142 height 39
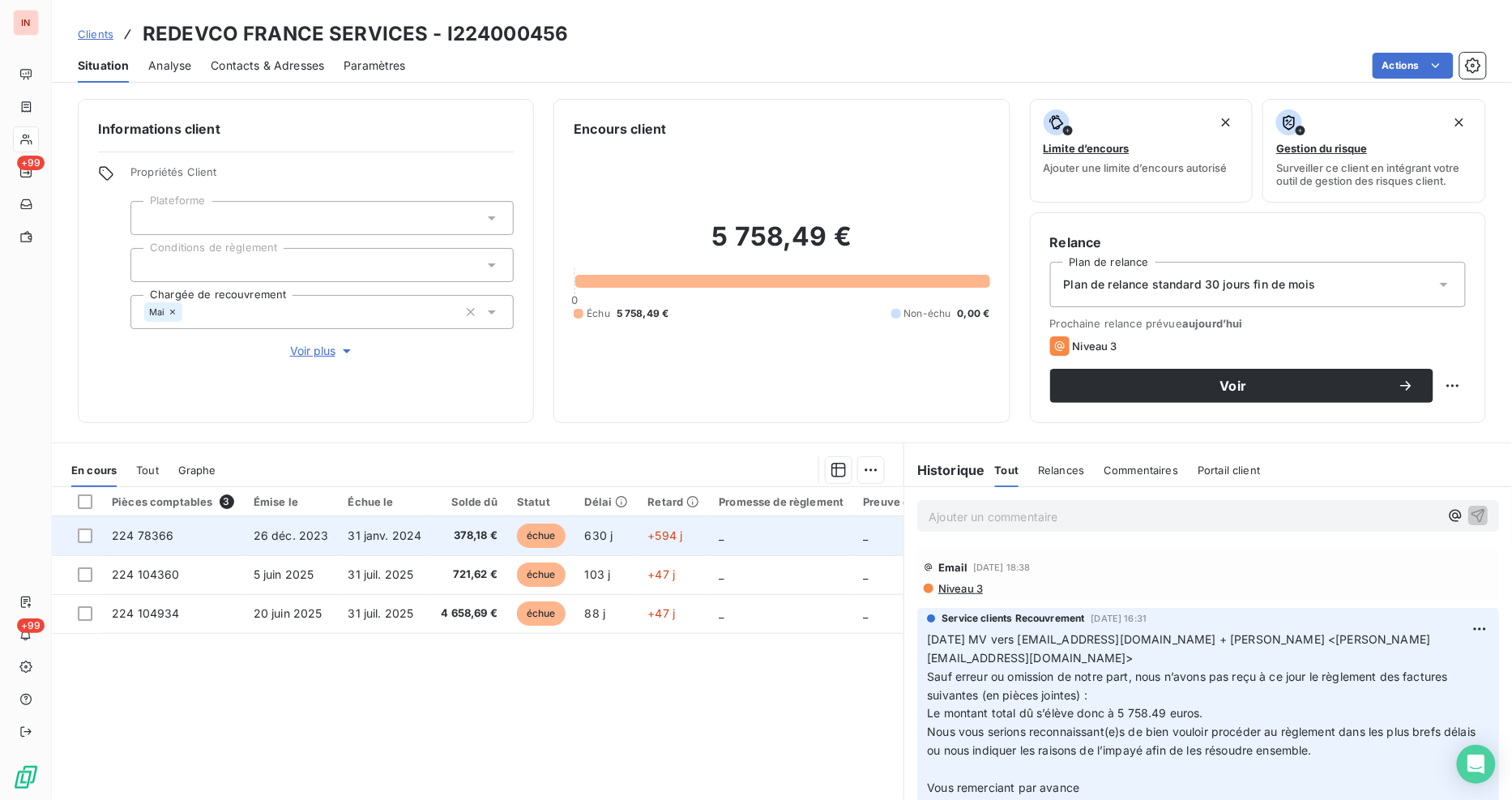
click at [245, 541] on td "26 déc. 2023" at bounding box center [291, 536] width 95 height 39
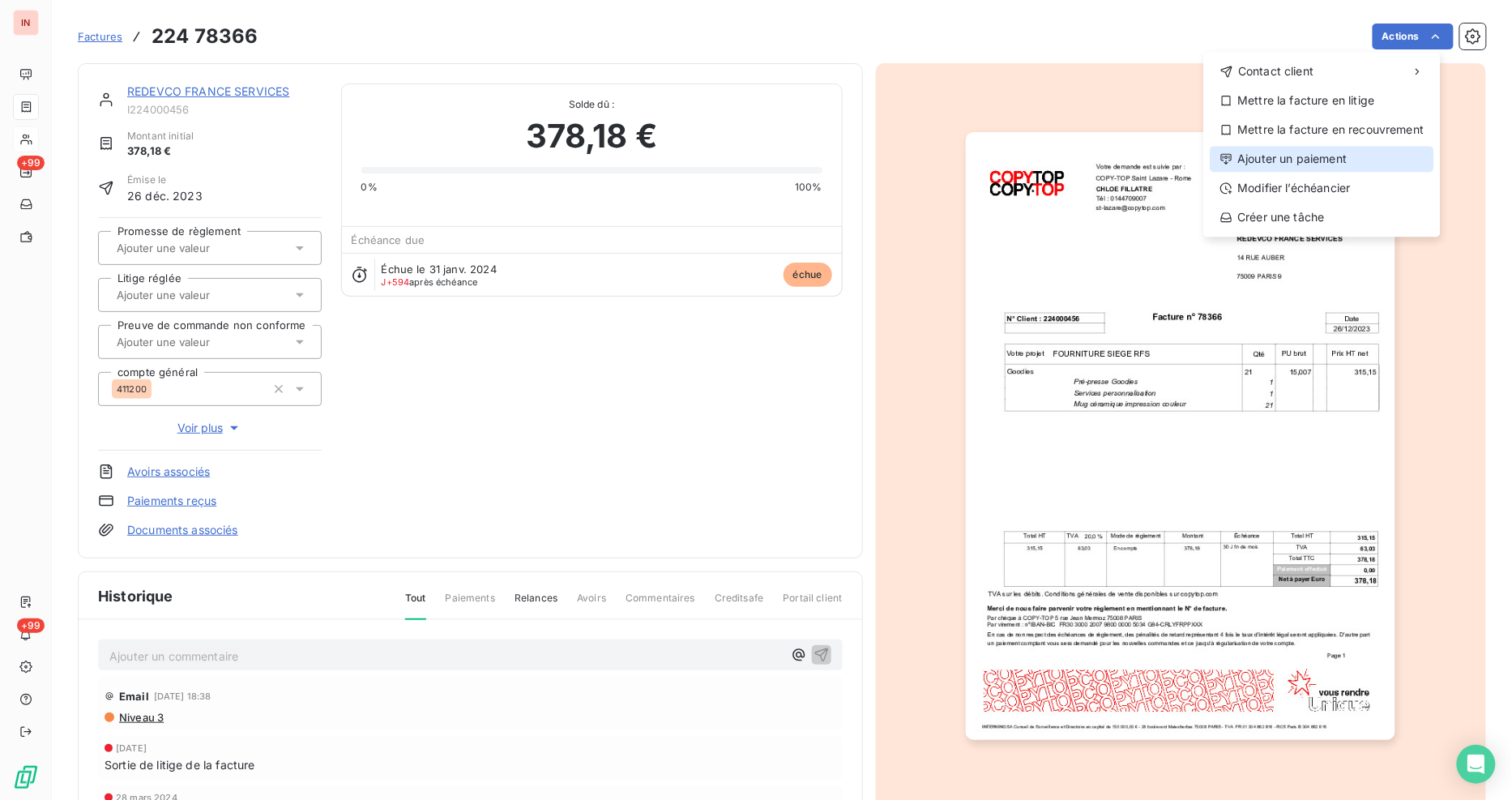
click at [1331, 156] on div "Ajouter un paiement" at bounding box center [1322, 158] width 224 height 26
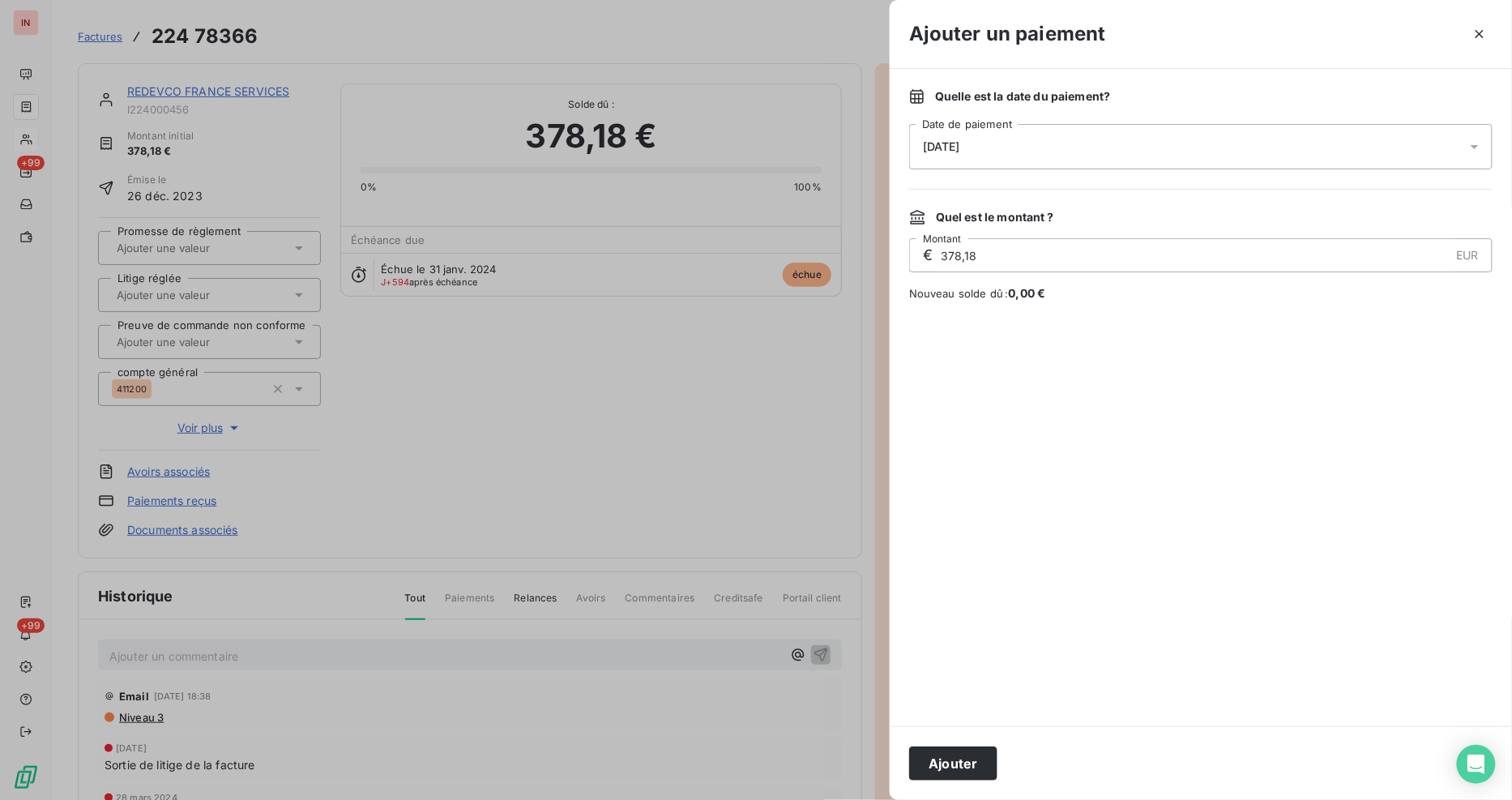
click at [1067, 144] on div "[DATE]" at bounding box center [1201, 146] width 584 height 46
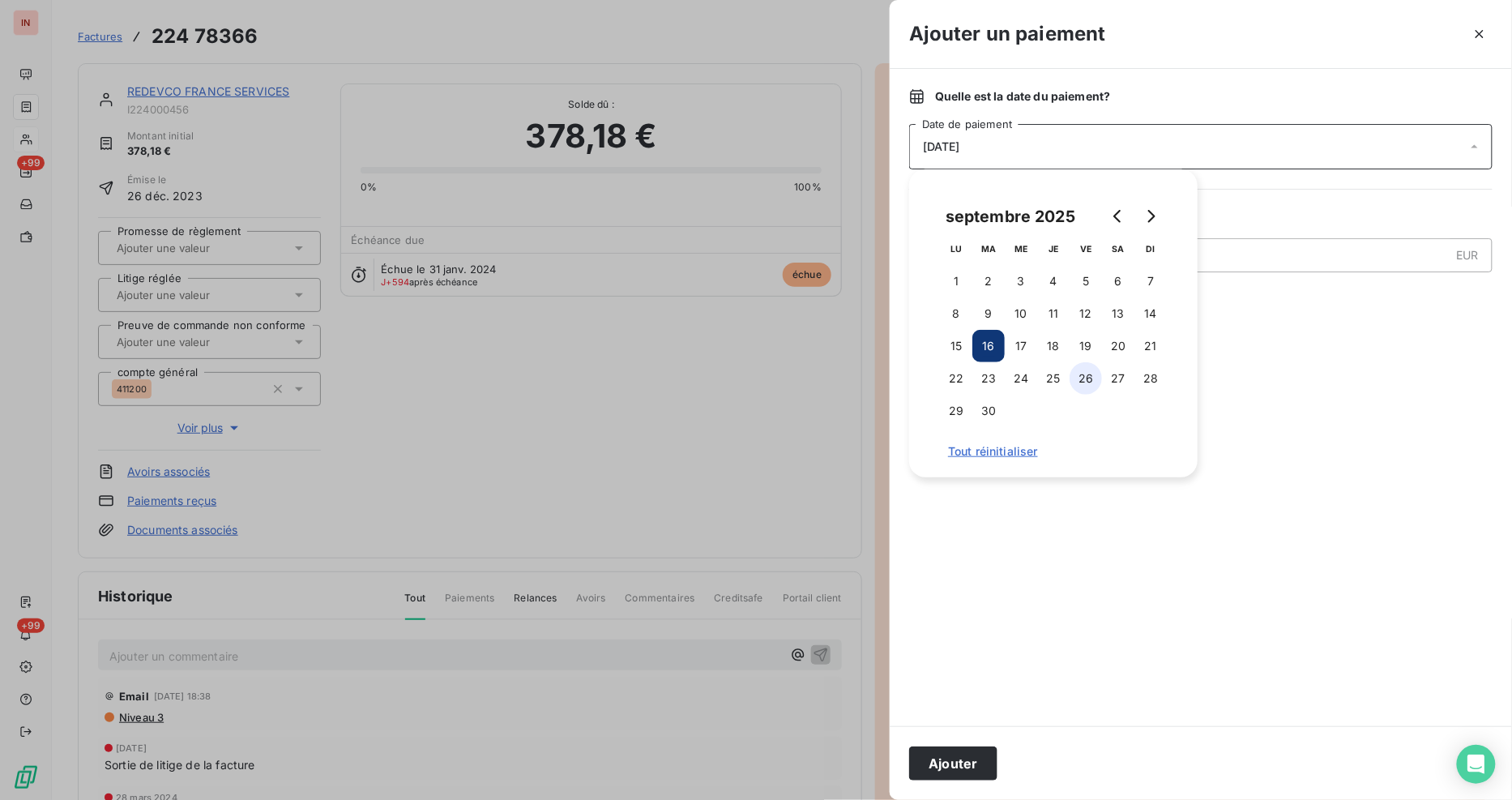
click at [1086, 383] on button "26" at bounding box center [1086, 378] width 32 height 32
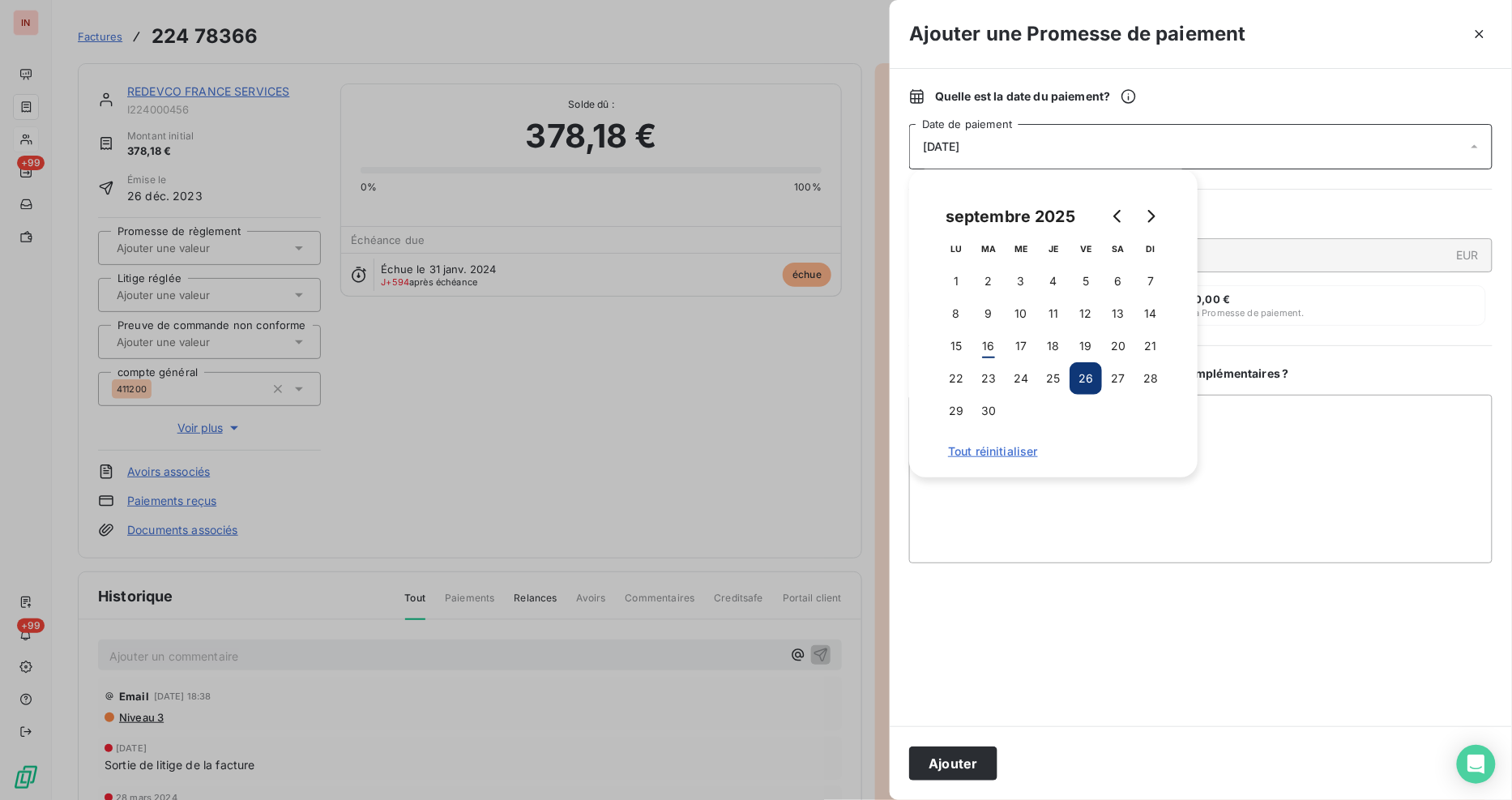
click at [1114, 656] on div at bounding box center [1201, 644] width 584 height 124
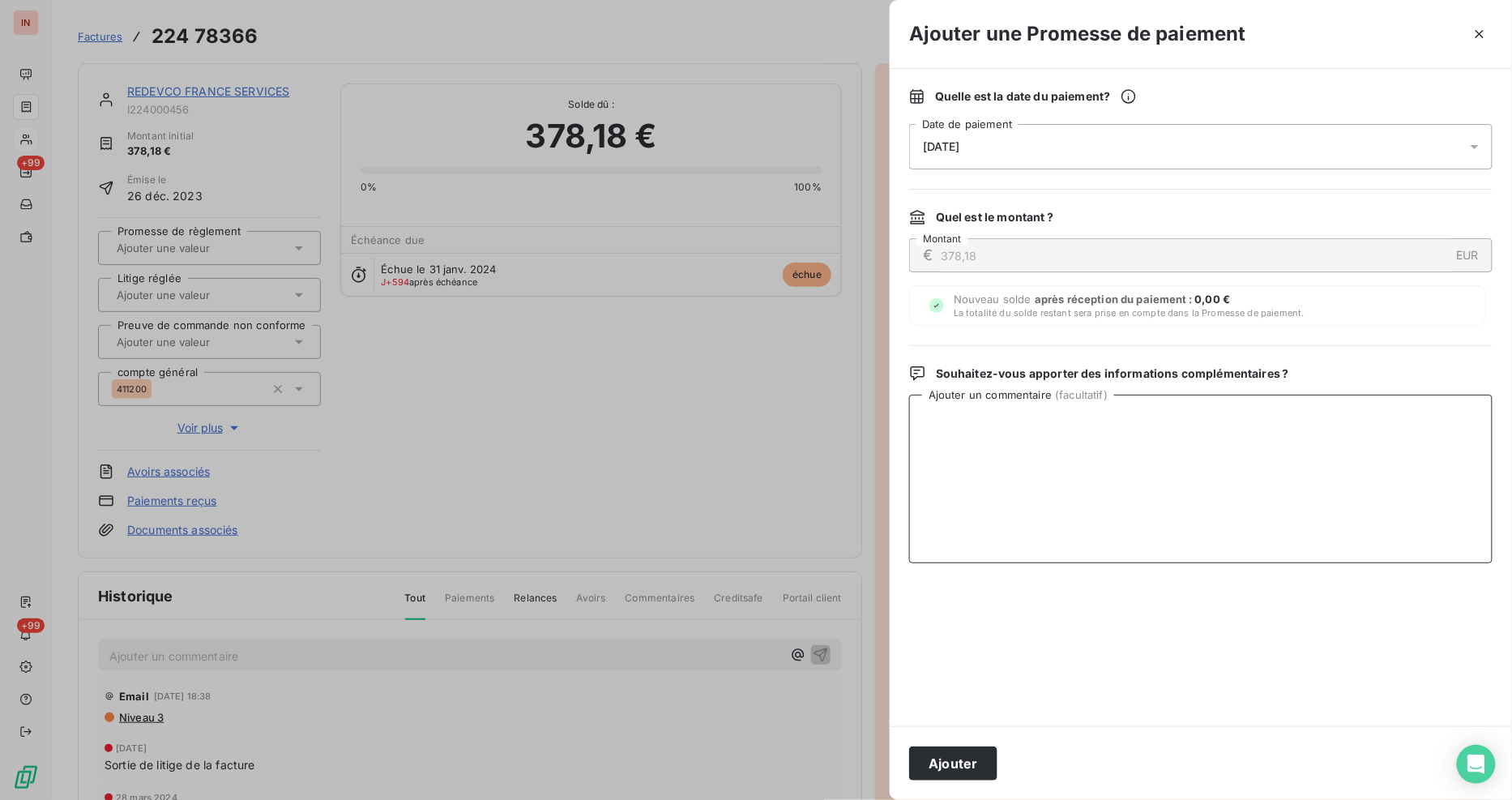
click at [997, 427] on textarea "Ajouter un commentaire ( facultatif )" at bounding box center [1201, 479] width 584 height 169
click at [948, 763] on button "Ajouter" at bounding box center [953, 763] width 88 height 34
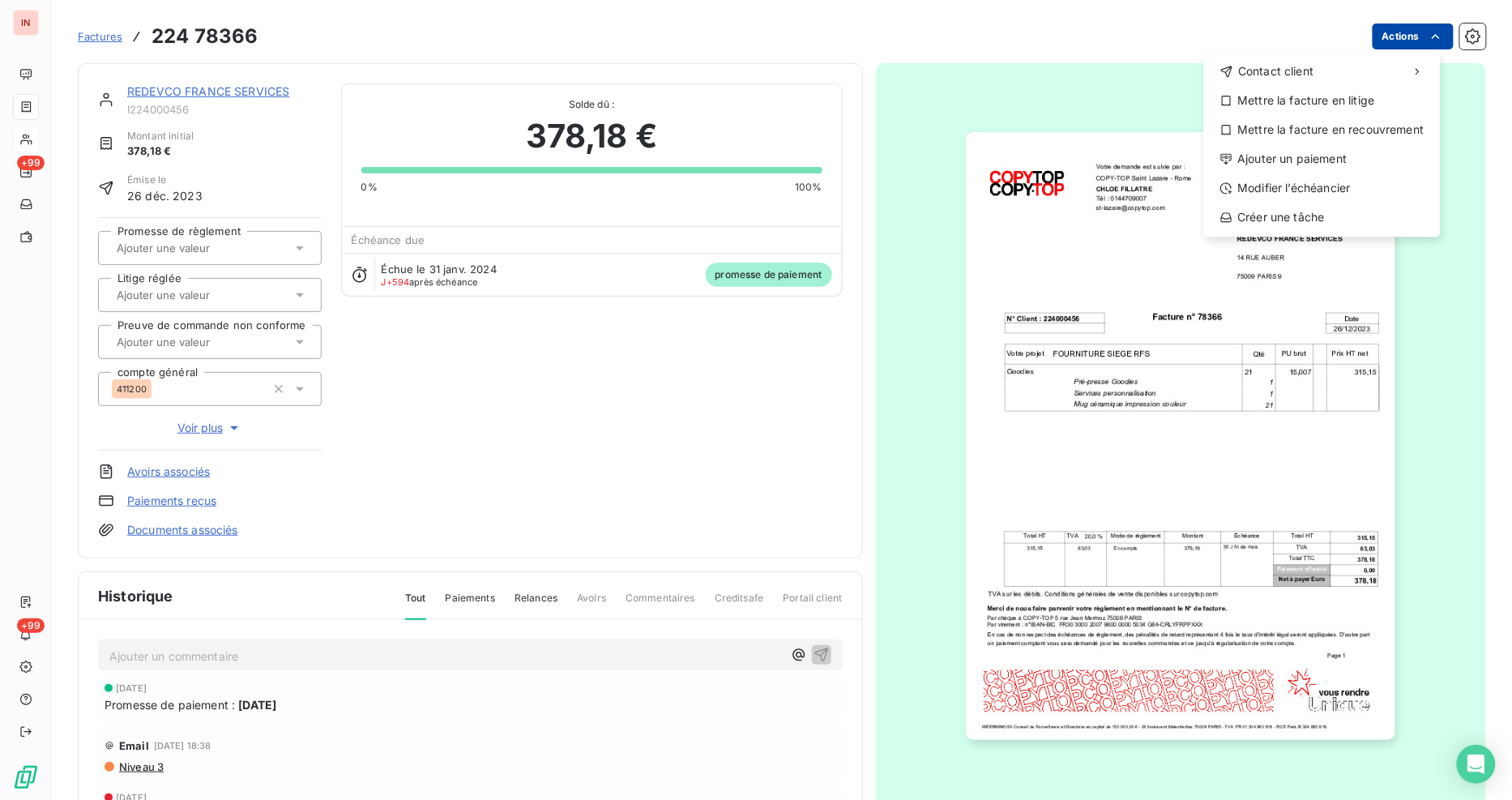
click at [1384, 37] on html "IN +99 +99 Factures [PHONE_NUMBER] Actions Contact client Mettre la facture en …" at bounding box center [756, 400] width 1512 height 800
click at [1308, 160] on div "Ajouter un paiement" at bounding box center [1322, 158] width 224 height 26
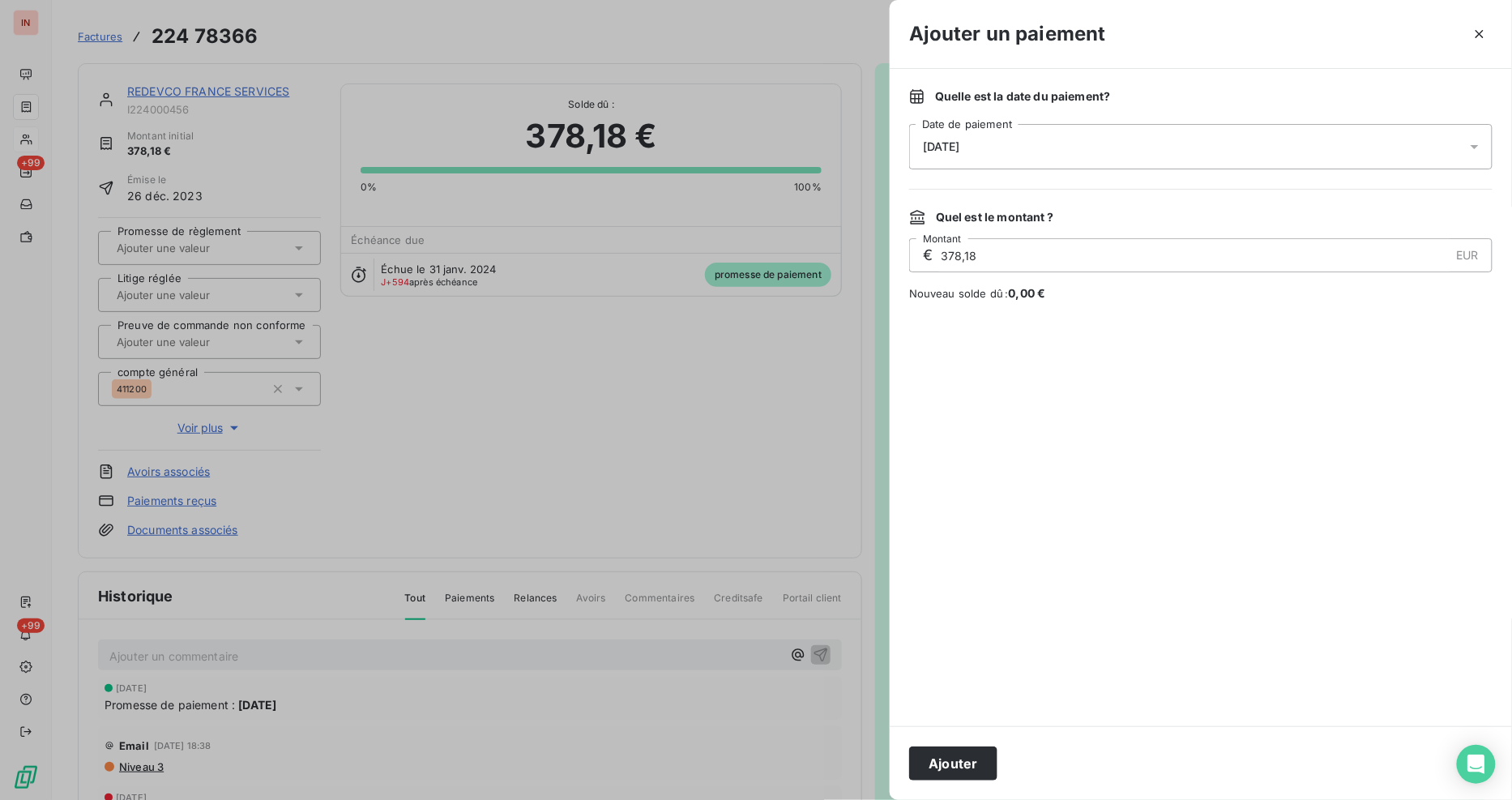
drag, startPoint x: 1002, startPoint y: 143, endPoint x: 913, endPoint y: 140, distance: 89.1
click at [913, 140] on div "[DATE]" at bounding box center [1201, 146] width 584 height 46
click at [1137, 146] on div "[DATE]" at bounding box center [1201, 146] width 584 height 46
click at [1476, 147] on icon at bounding box center [1475, 146] width 8 height 4
click at [999, 149] on div "[DATE]" at bounding box center [1201, 146] width 584 height 46
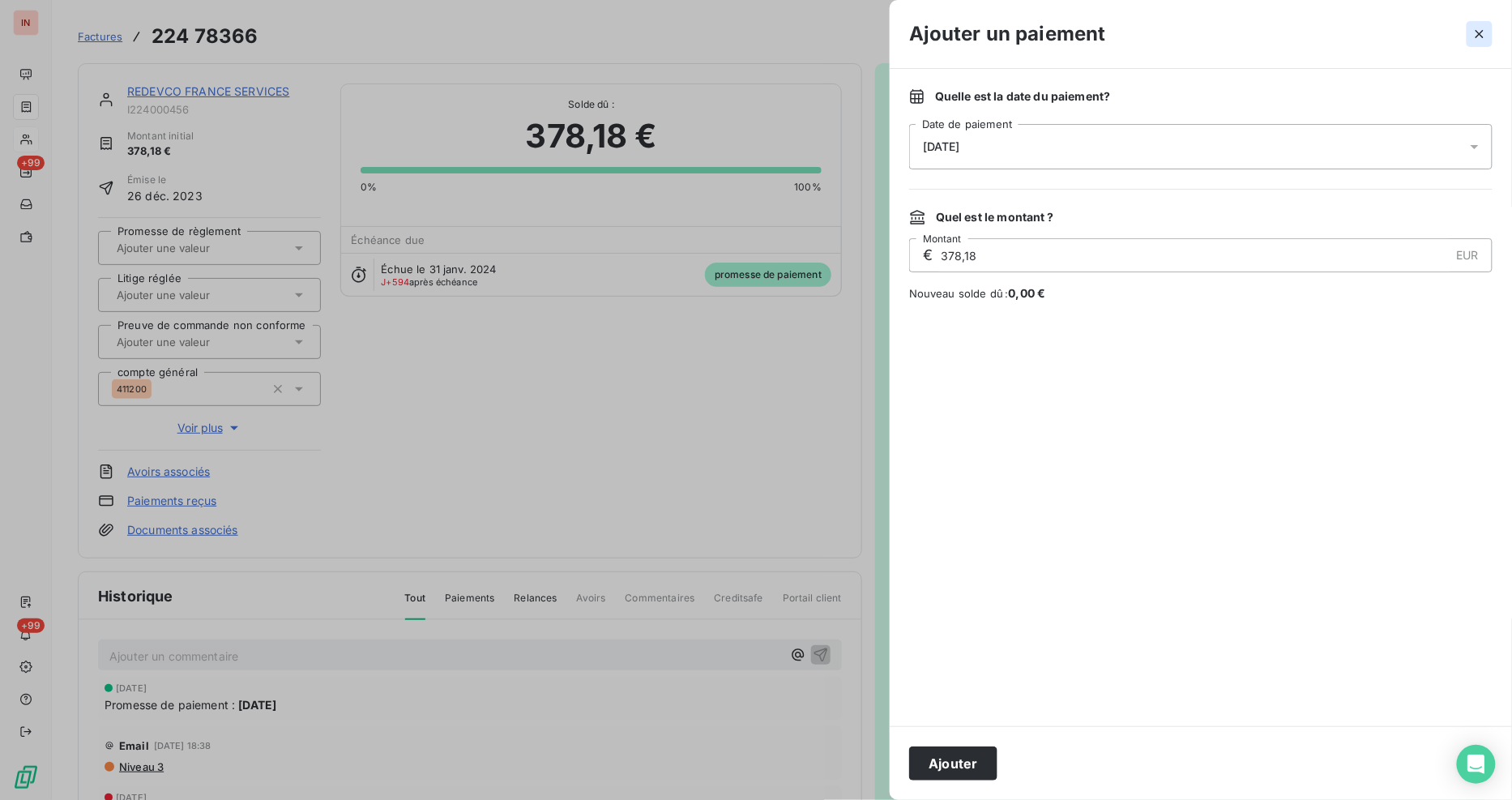
click at [1475, 30] on icon "button" at bounding box center [1479, 33] width 16 height 16
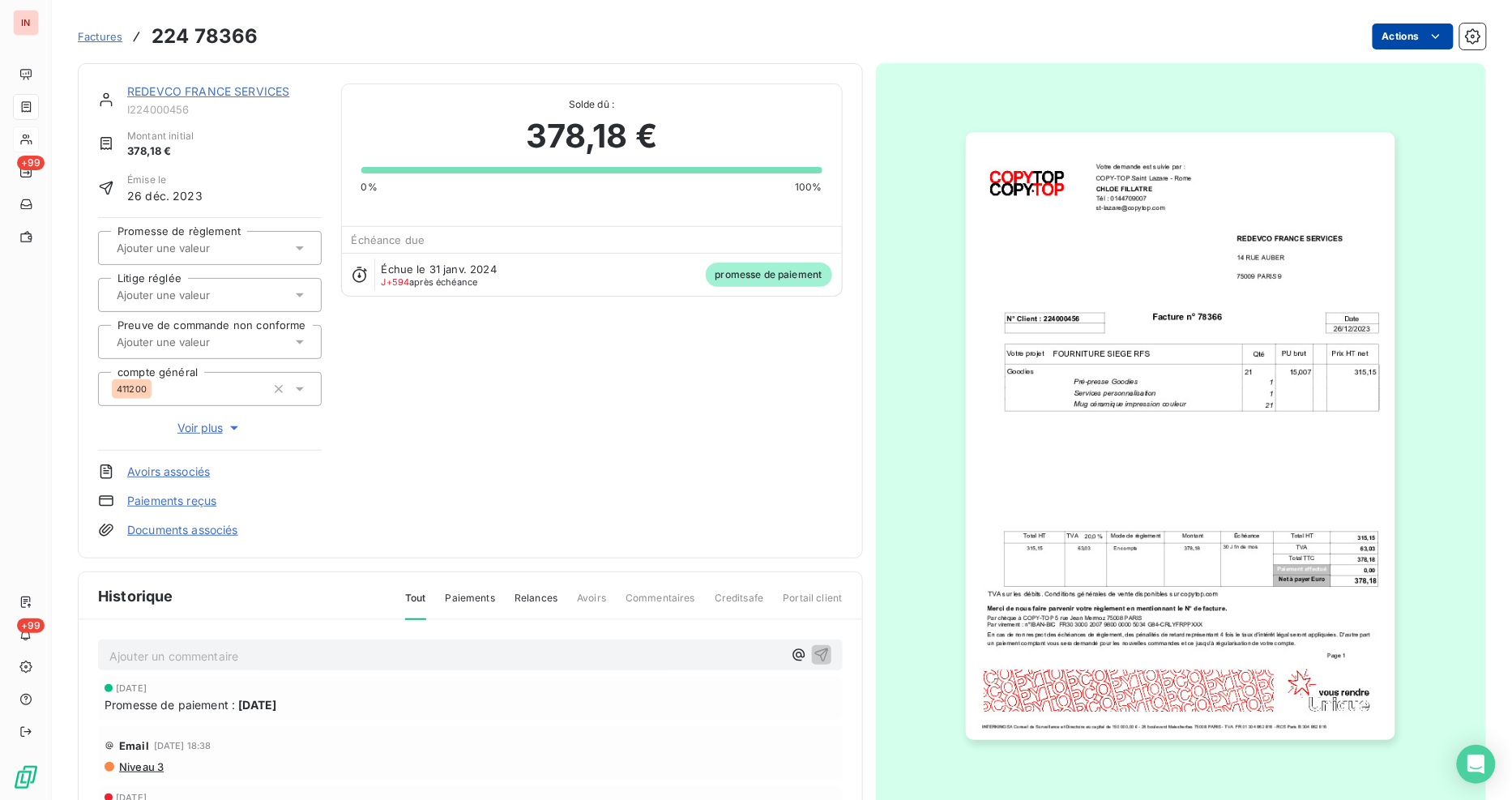
click at [1413, 32] on html "IN +99 +99 Factures 224 78366 Actions REDEVCO FRANCE SERVICES I224000456 Montan…" at bounding box center [756, 400] width 1512 height 800
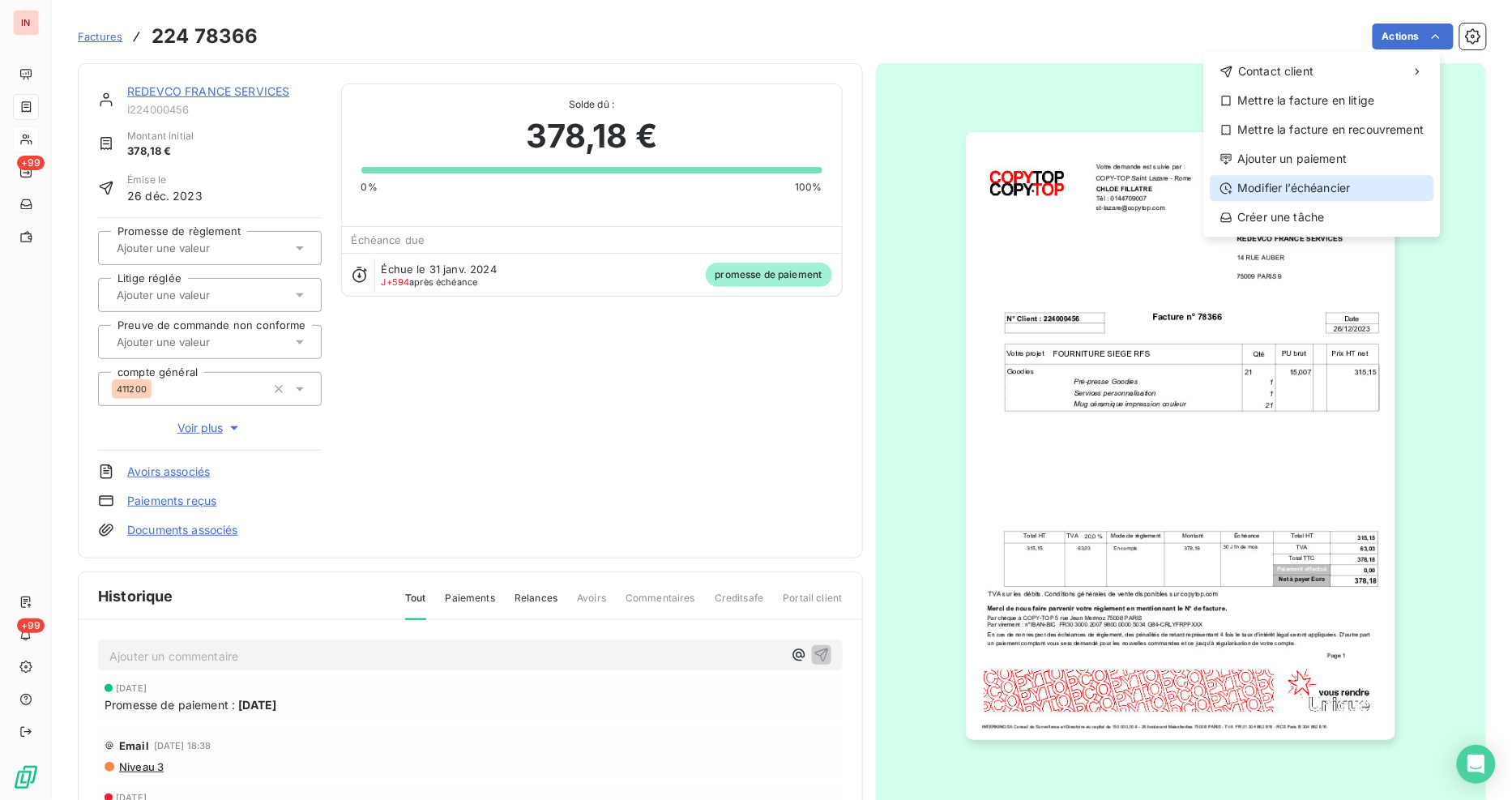
click at [1343, 185] on div "Modifier l’échéancier" at bounding box center [1322, 188] width 224 height 26
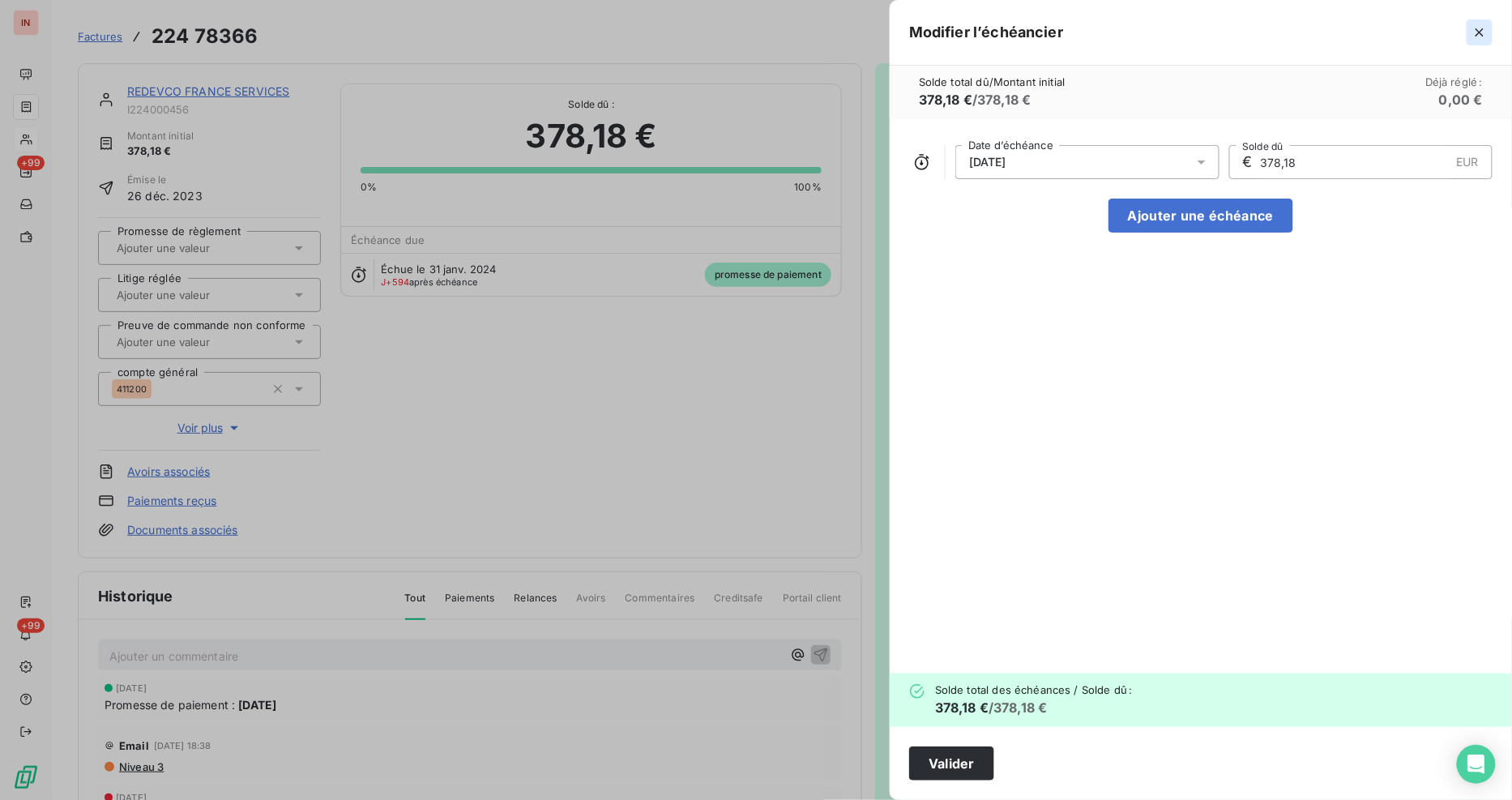
click at [1471, 31] on icon "button" at bounding box center [1479, 32] width 16 height 16
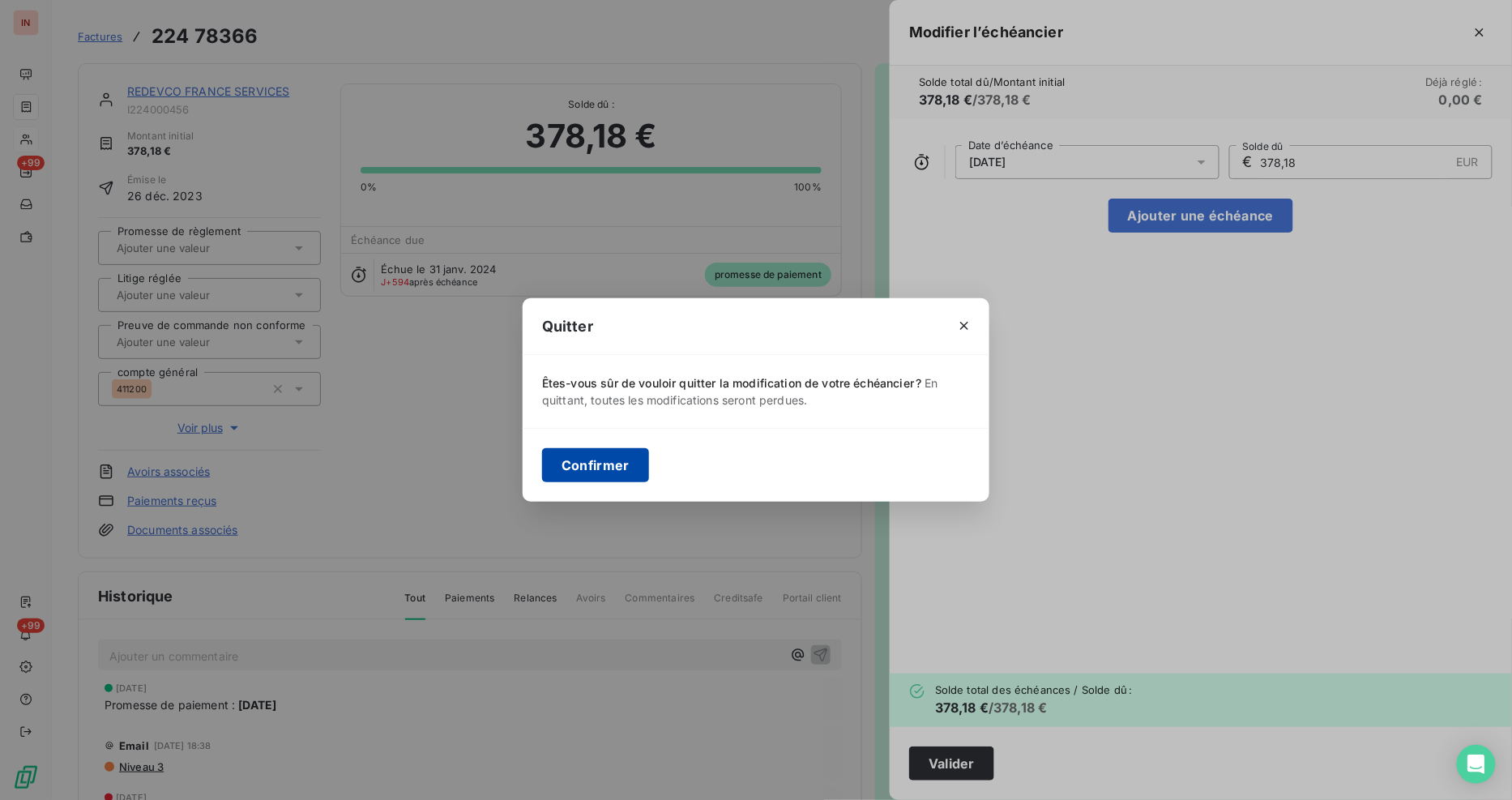
click at [625, 461] on button "Confirmer" at bounding box center [595, 465] width 107 height 34
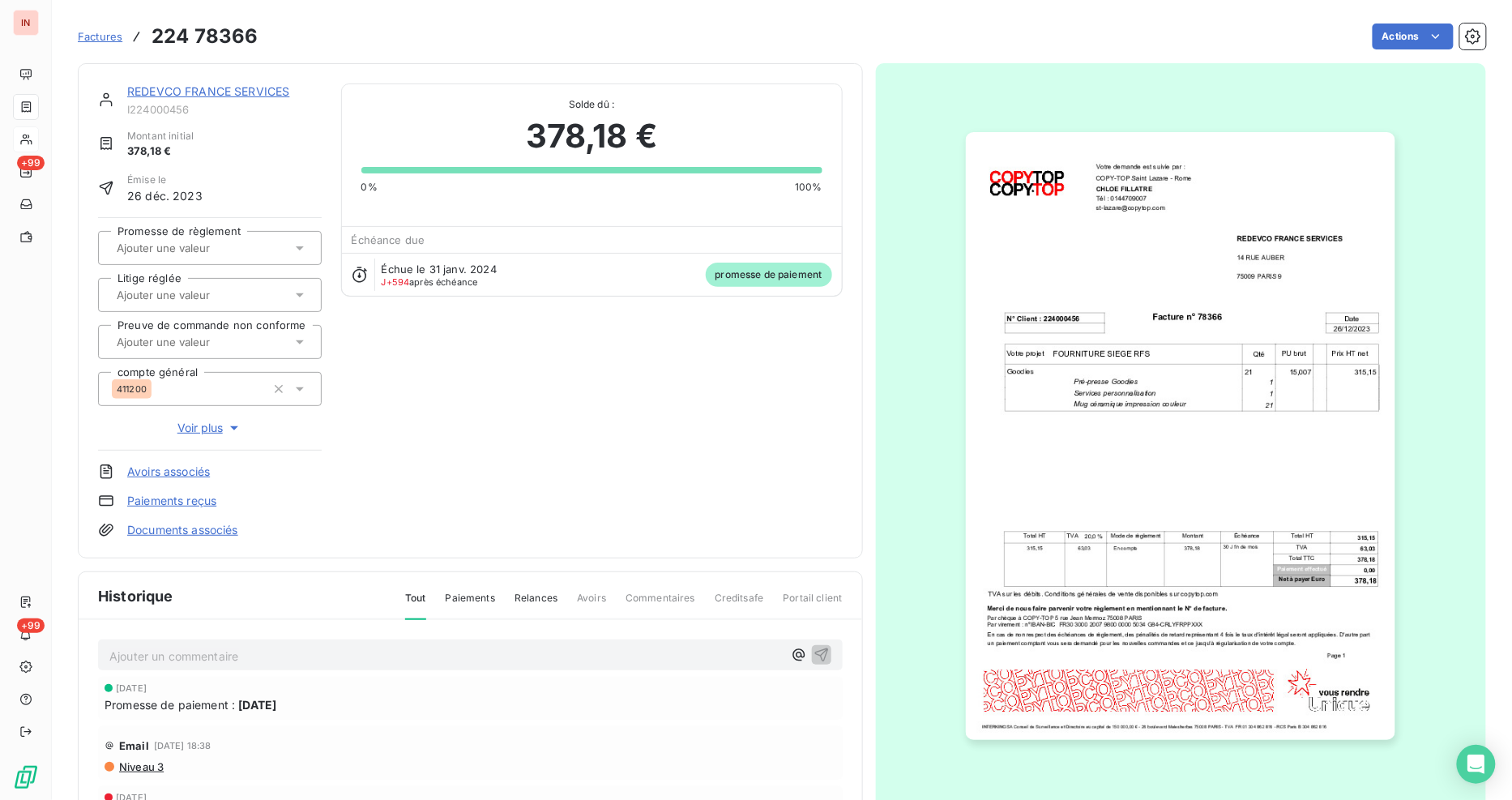
click at [303, 253] on icon at bounding box center [299, 247] width 16 height 16
click at [190, 289] on div "Oui" at bounding box center [219, 290] width 178 height 26
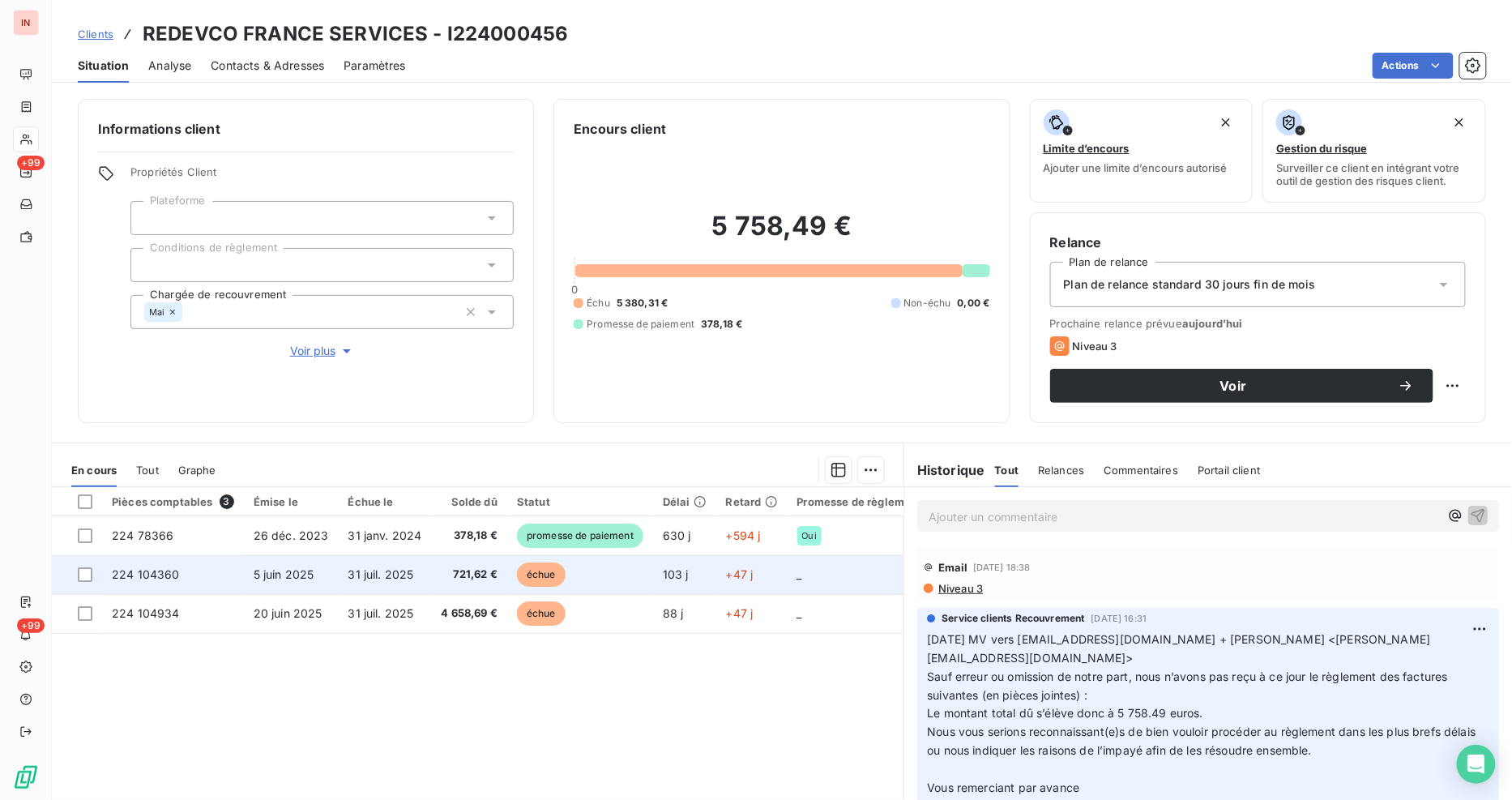
click at [172, 578] on span "224 104360" at bounding box center [146, 574] width 68 height 14
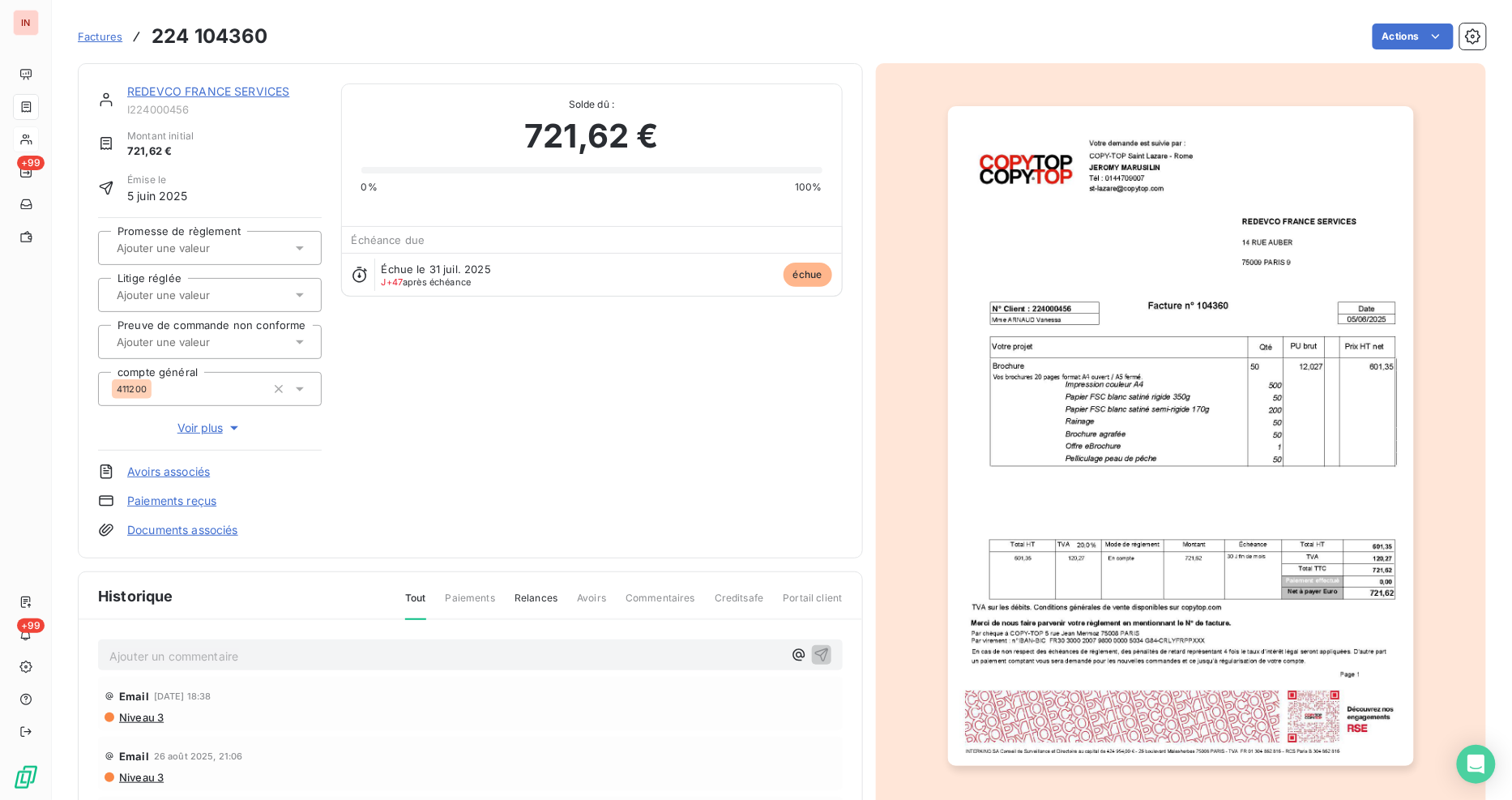
click at [144, 526] on link "Documents associés" at bounding box center [183, 530] width 111 height 16
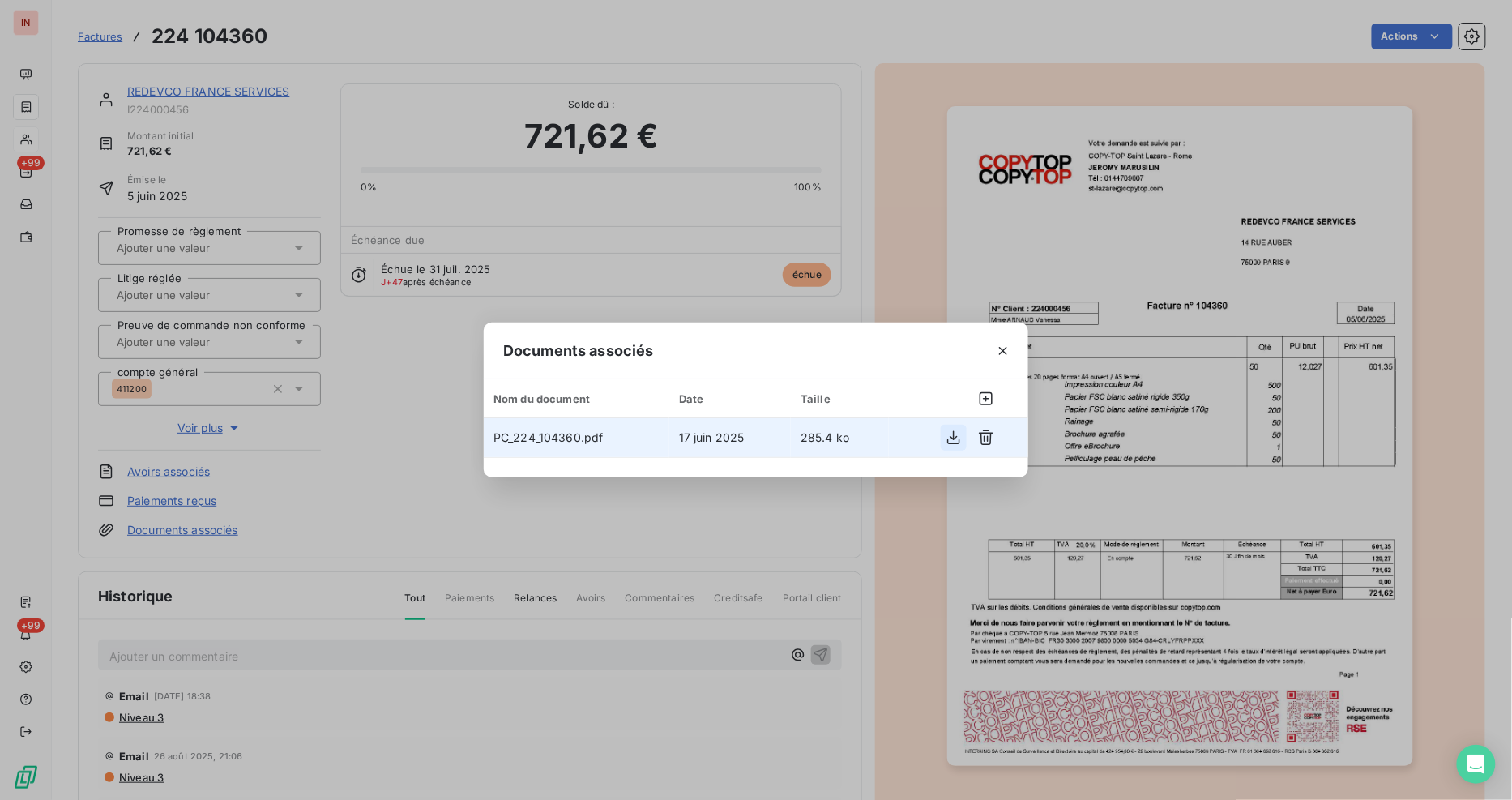
click at [954, 437] on icon "button" at bounding box center [953, 437] width 16 height 16
click at [1001, 349] on icon "button" at bounding box center [1003, 351] width 8 height 8
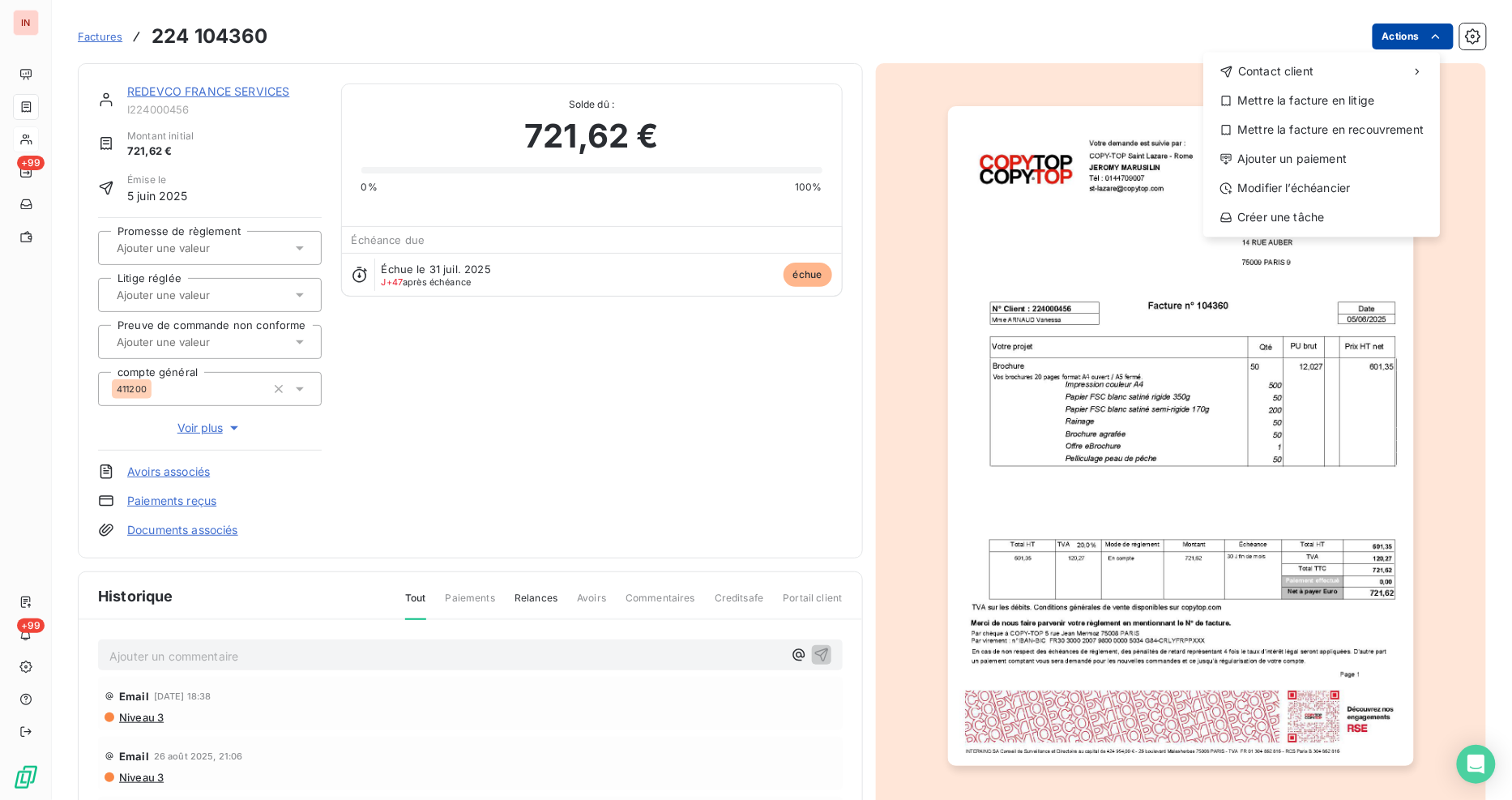
click at [1411, 37] on html "IN +99 +99 Factures [PHONE_NUMBER] Actions Contact client Mettre la facture en …" at bounding box center [756, 400] width 1512 height 800
click at [1332, 155] on div "Ajouter un paiement" at bounding box center [1322, 158] width 224 height 26
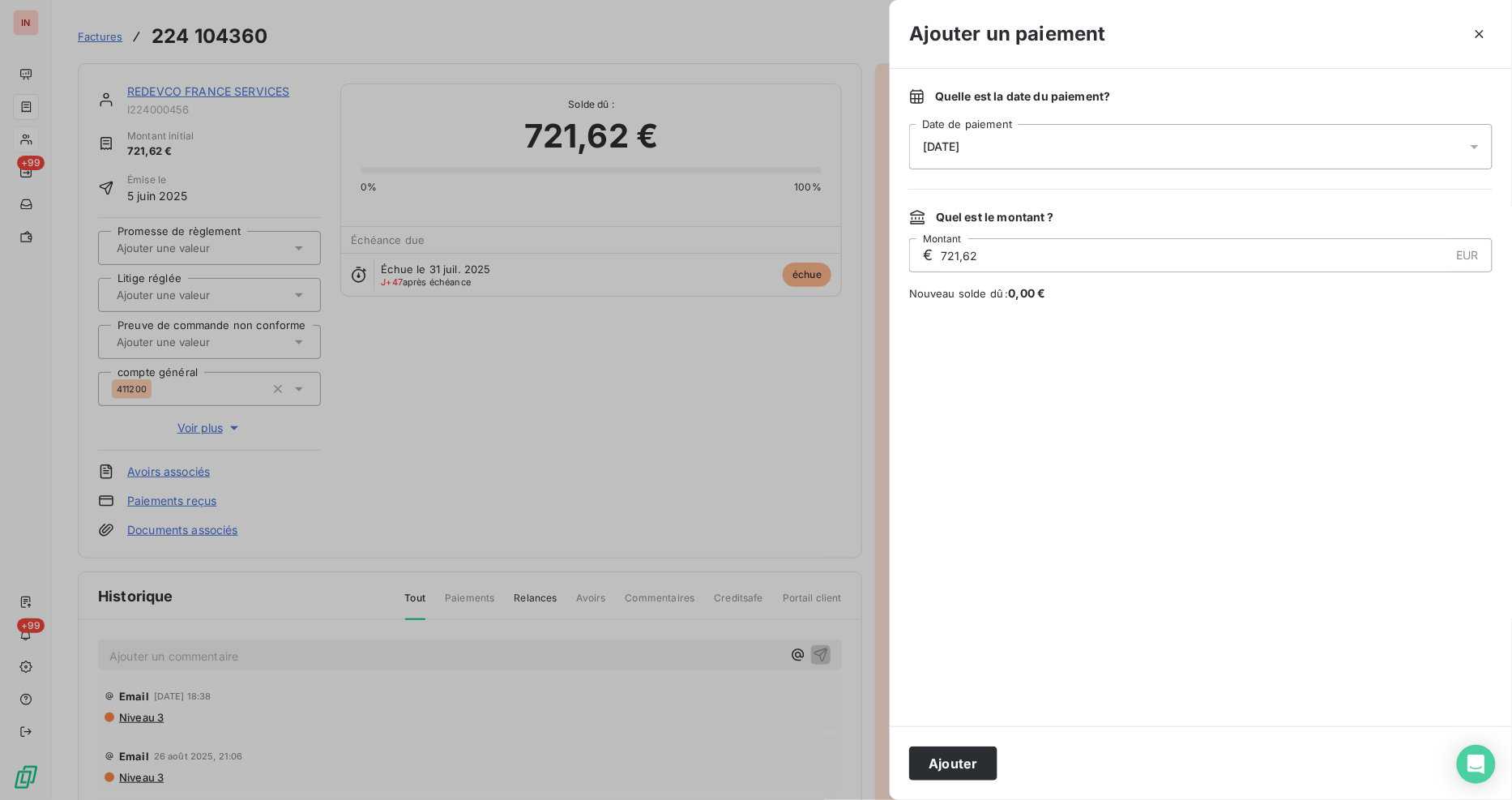
click at [1375, 147] on div "[DATE]" at bounding box center [1201, 146] width 584 height 46
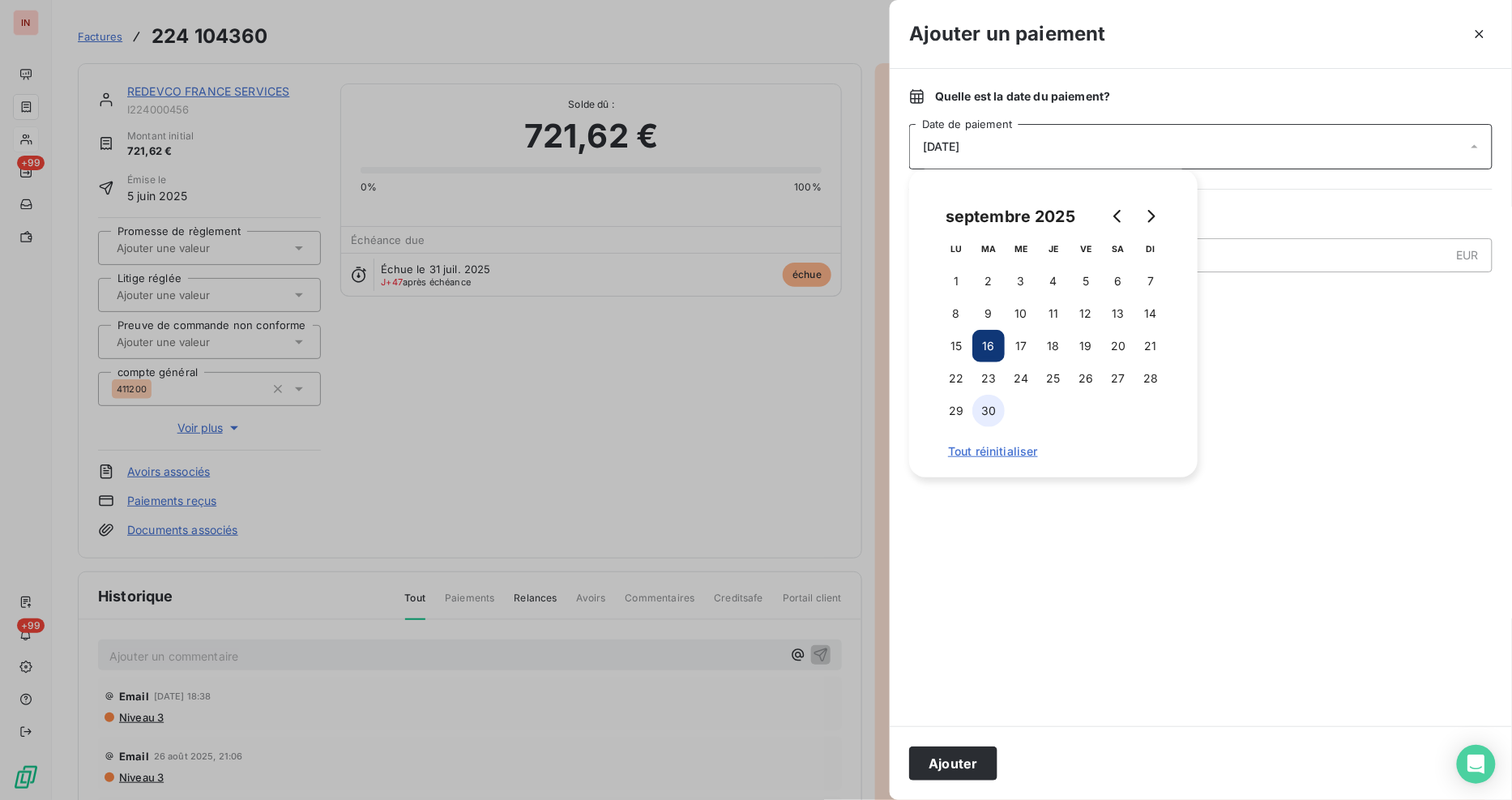
click at [992, 402] on button "30" at bounding box center [988, 411] width 32 height 32
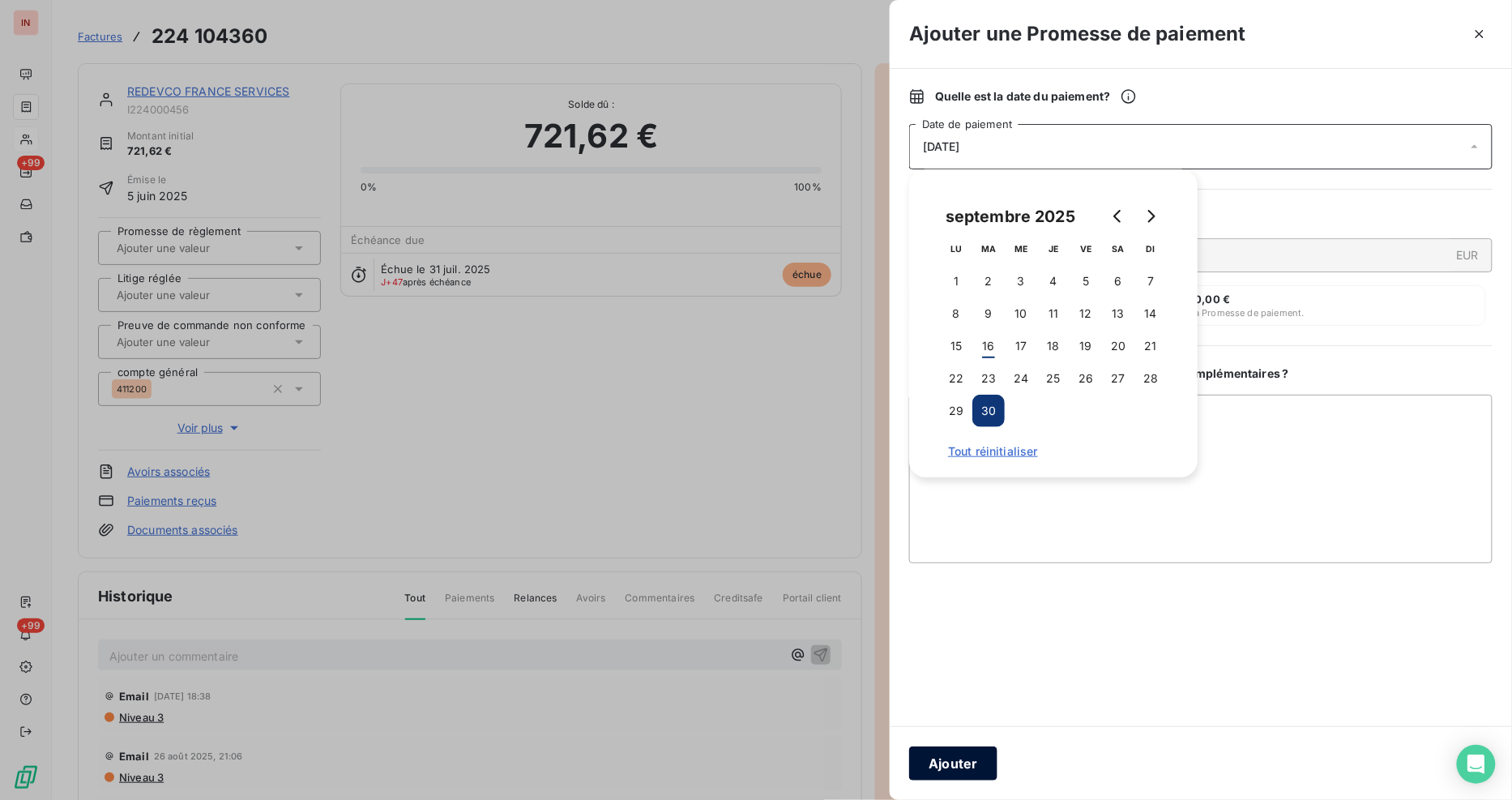
click at [961, 762] on button "Ajouter" at bounding box center [953, 763] width 88 height 34
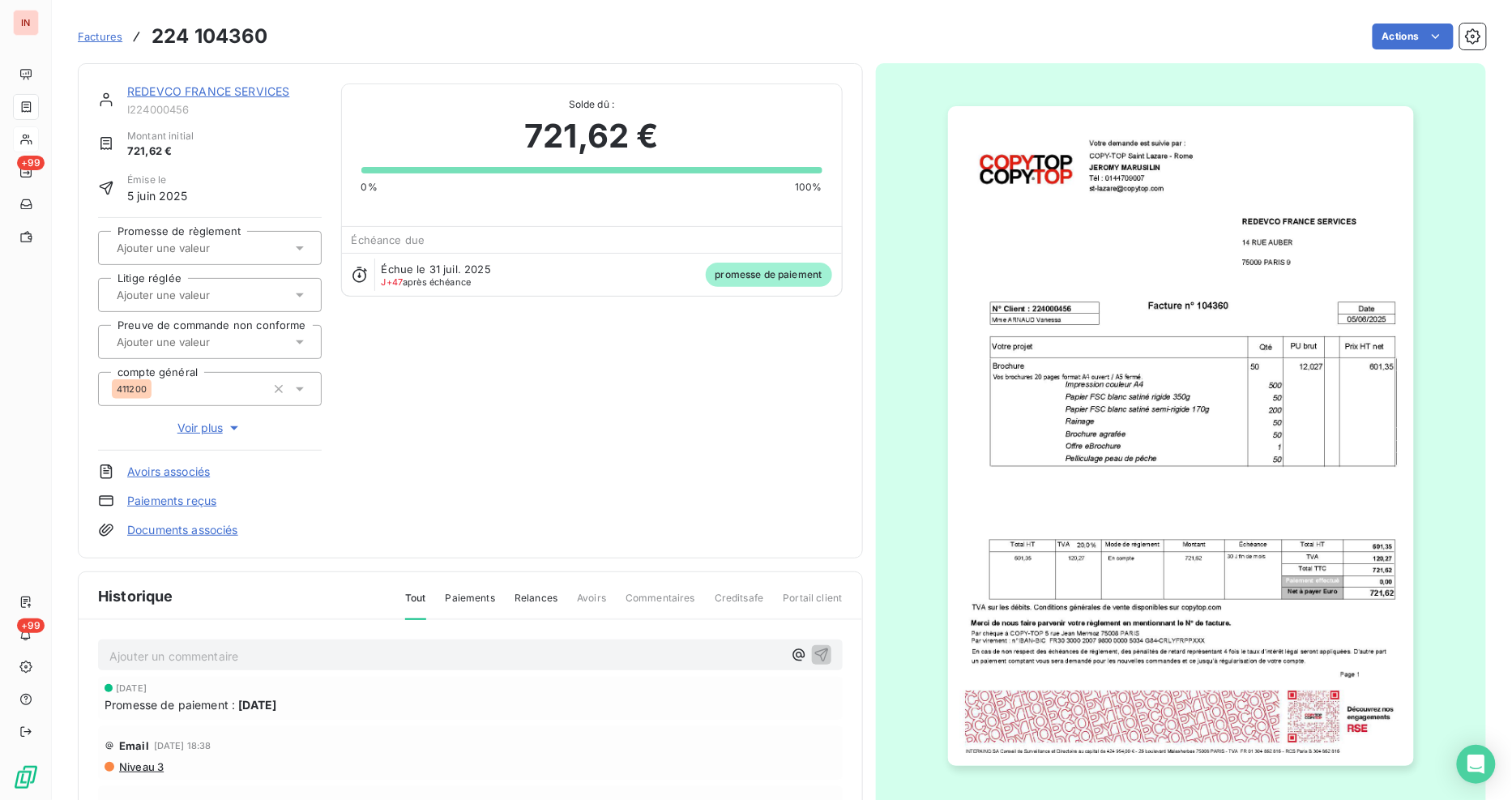
click at [249, 94] on link "REDEVCO FRANCE SERVICES" at bounding box center [208, 91] width 162 height 14
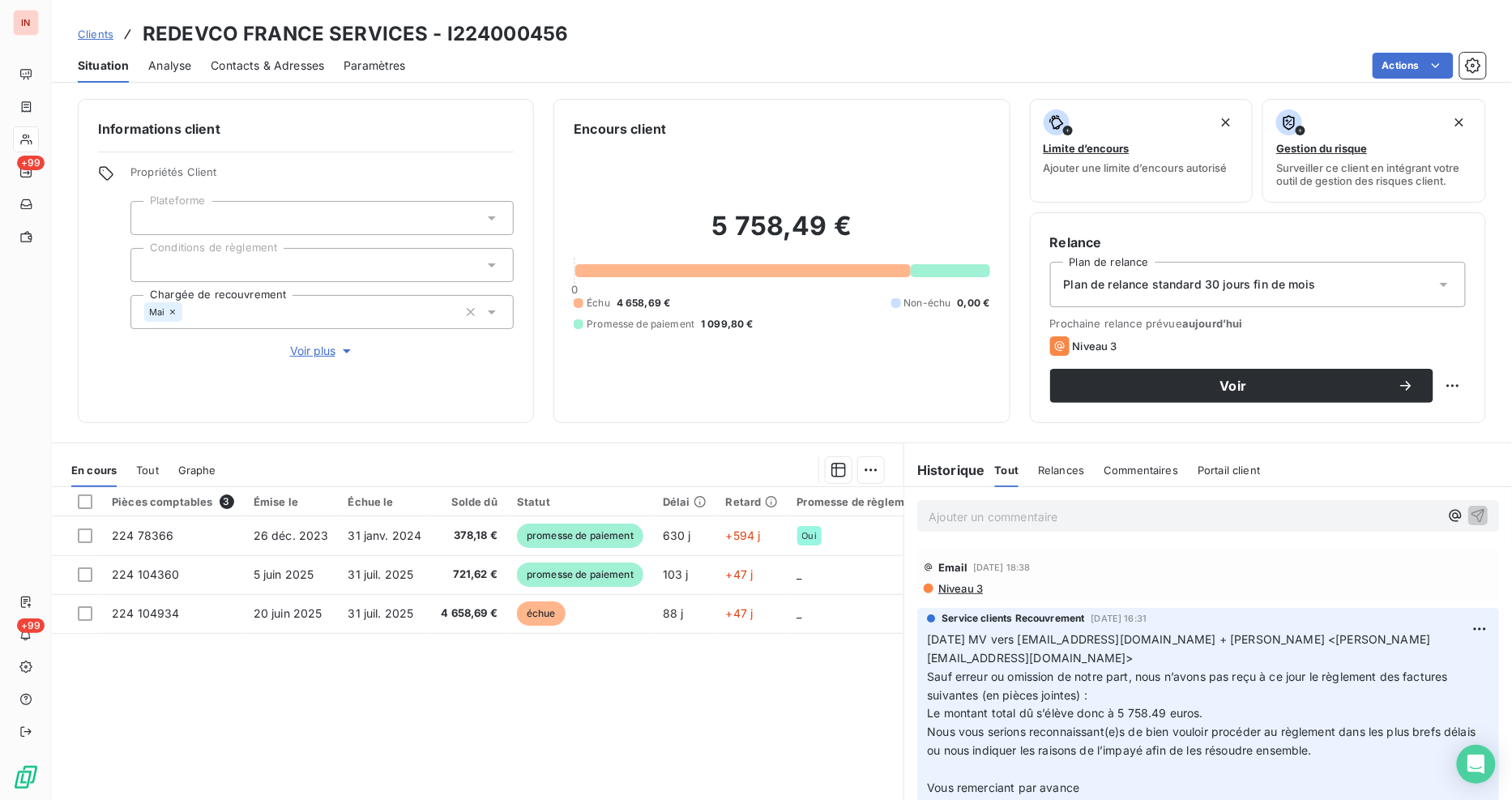
click at [958, 513] on p "Ajouter un commentaire ﻿" at bounding box center [1184, 516] width 510 height 20
click at [1046, 511] on p "[DATE] MV" at bounding box center [1184, 516] width 510 height 18
click at [1024, 517] on p "[DATE] MV" at bounding box center [1184, 516] width 510 height 18
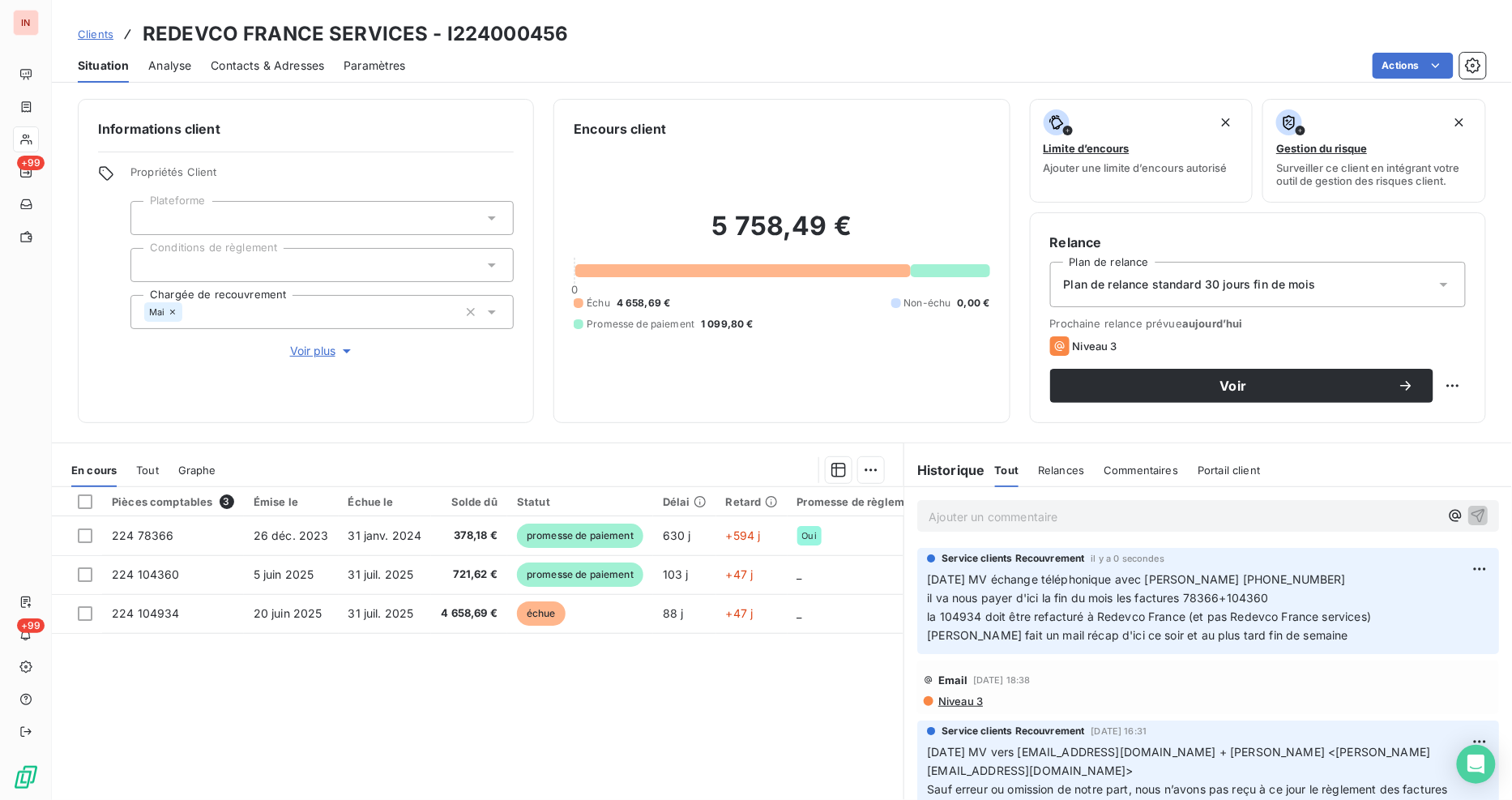
click at [440, 675] on div "Pièces comptables 3 Émise le Échue le Solde dû Statut Délai Retard Promesse de …" at bounding box center [477, 643] width 851 height 312
